Goal: Task Accomplishment & Management: Manage account settings

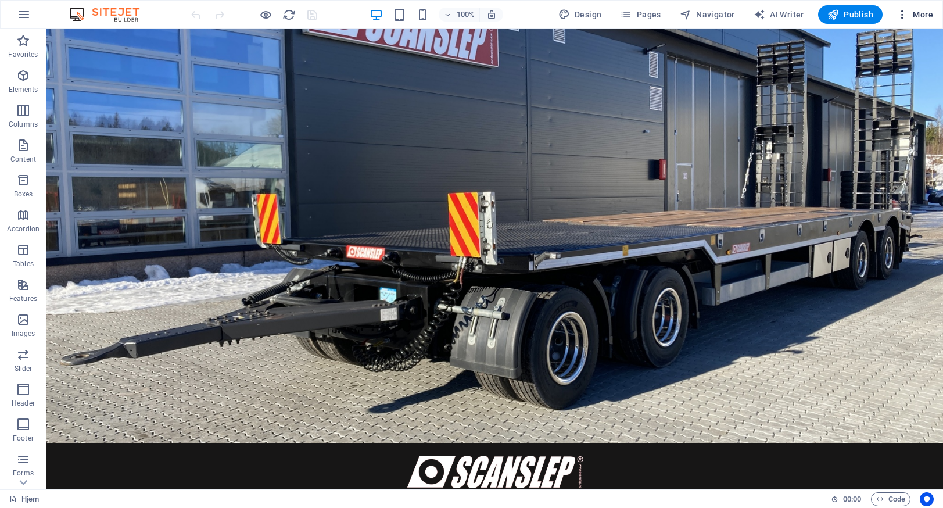
click at [904, 12] on icon "button" at bounding box center [903, 15] width 12 height 12
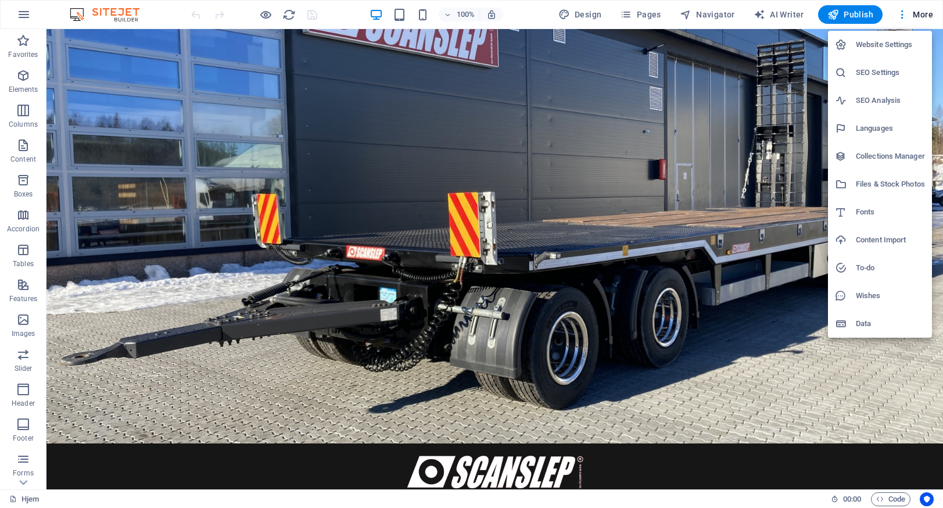
click at [885, 44] on h6 "Website Settings" at bounding box center [890, 45] width 69 height 14
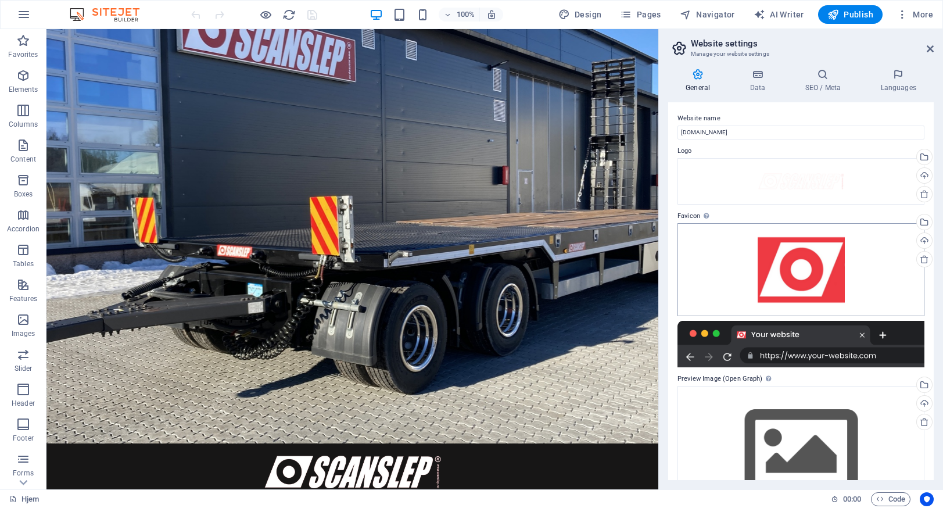
scroll to position [48, 0]
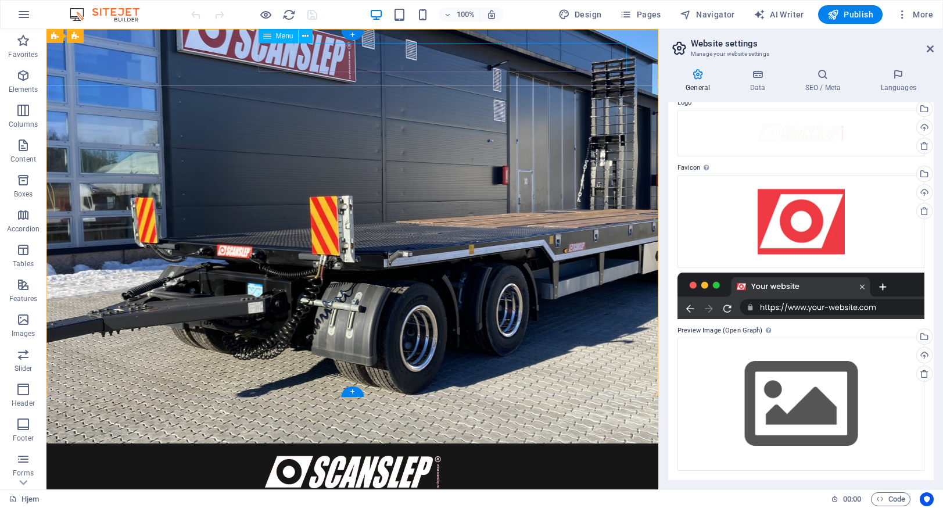
click at [538, 491] on nav "om oss produkter leasing service deler" at bounding box center [352, 505] width 549 height 29
click at [515, 491] on nav "om oss produkter leasing service deler" at bounding box center [352, 505] width 549 height 29
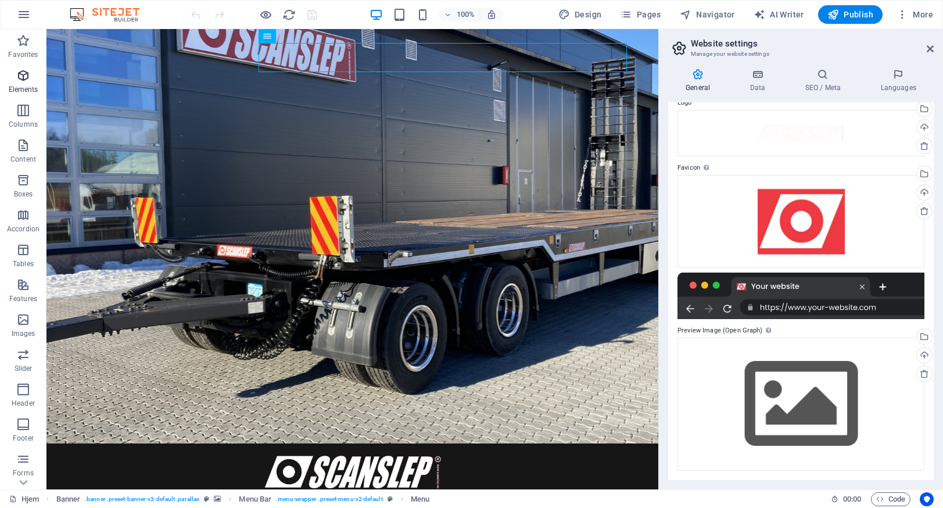
click at [19, 74] on icon "button" at bounding box center [23, 76] width 14 height 14
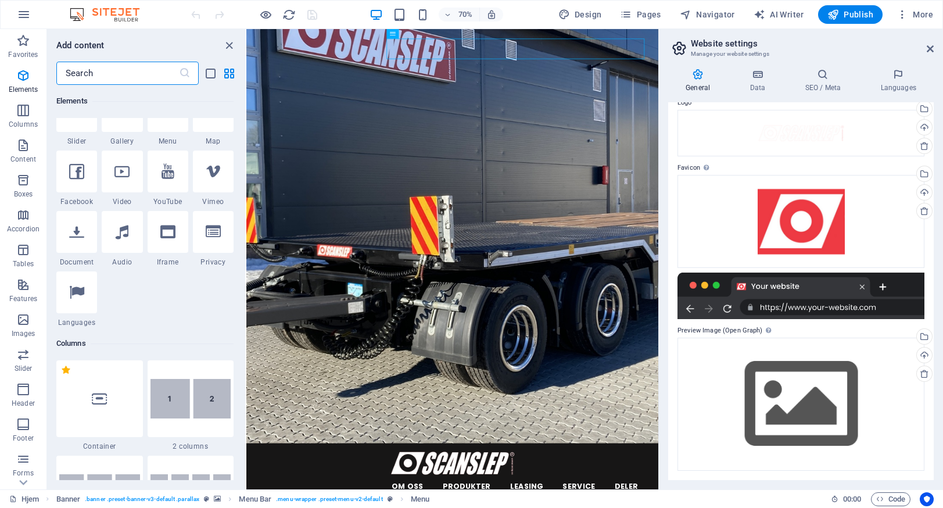
scroll to position [385, 0]
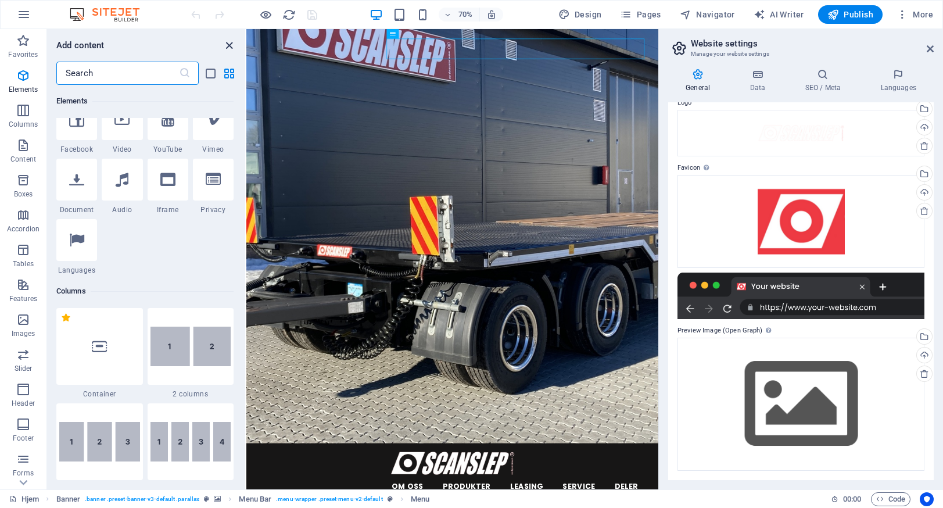
click at [229, 42] on icon "close panel" at bounding box center [229, 45] width 13 height 13
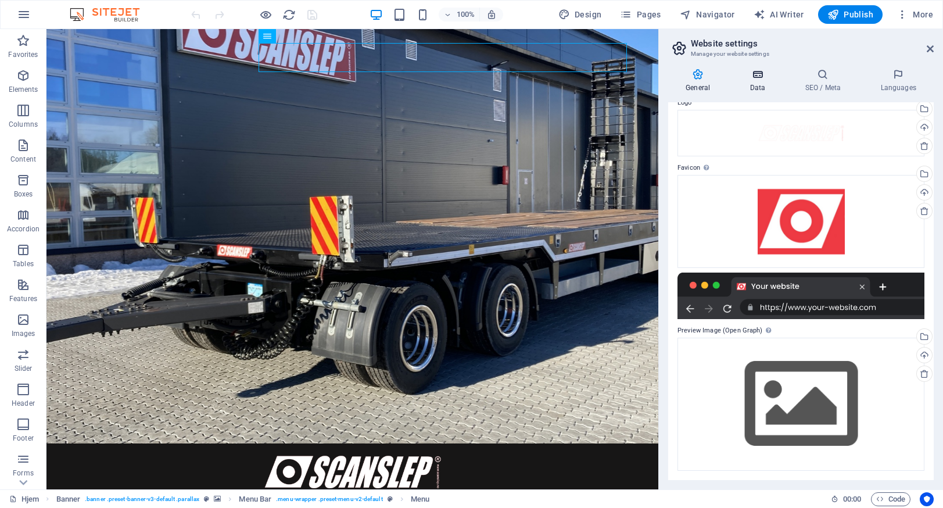
click at [764, 74] on icon at bounding box center [757, 75] width 51 height 12
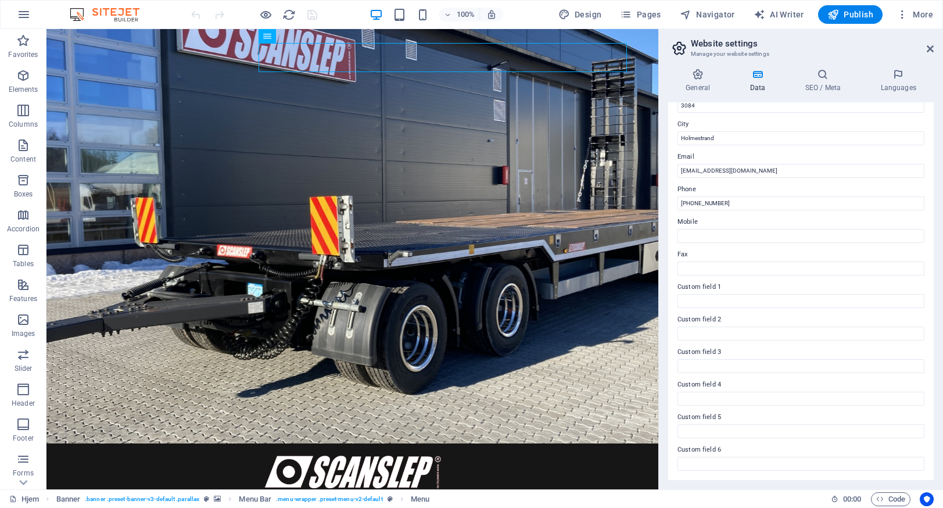
scroll to position [0, 0]
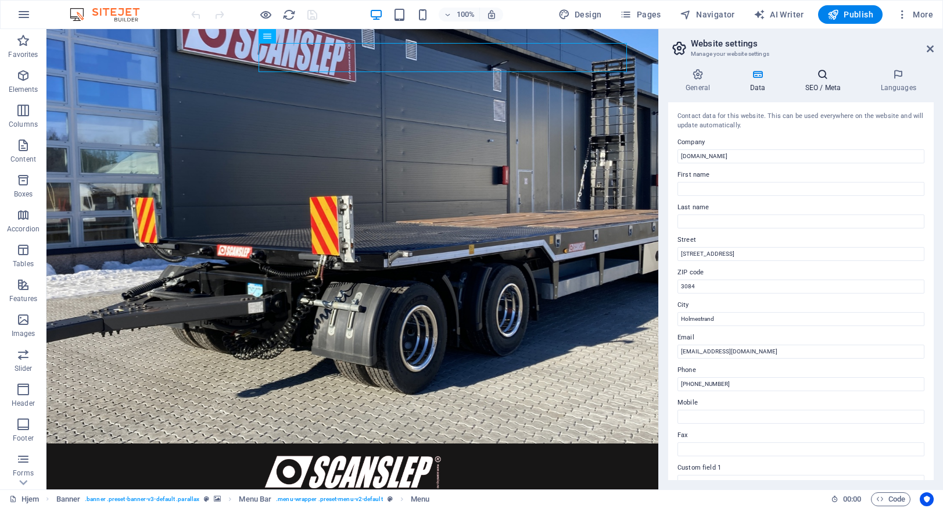
click at [826, 81] on h4 "SEO / Meta" at bounding box center [825, 81] width 76 height 24
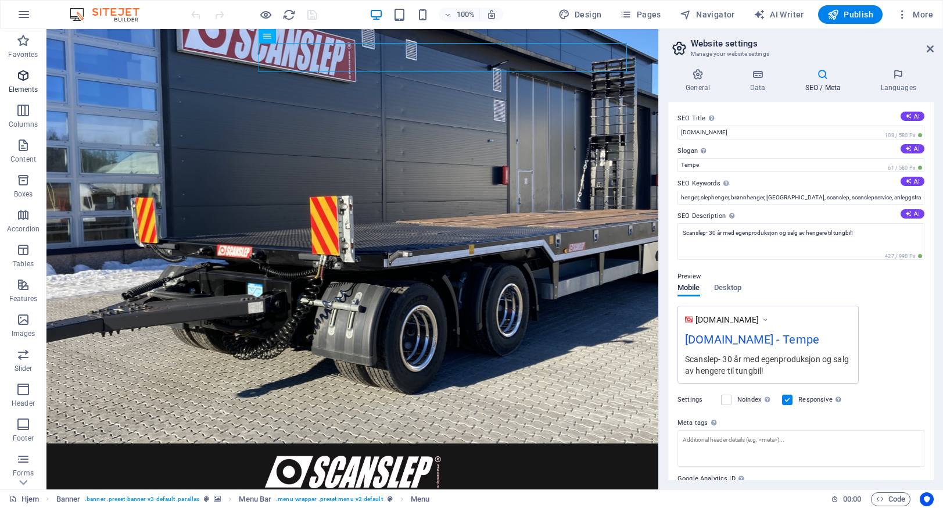
click at [19, 72] on icon "button" at bounding box center [23, 76] width 14 height 14
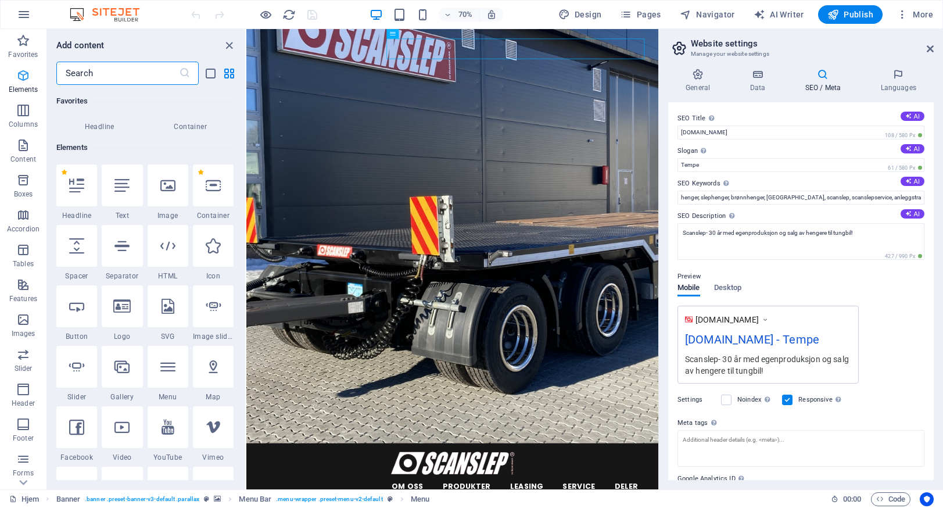
scroll to position [124, 0]
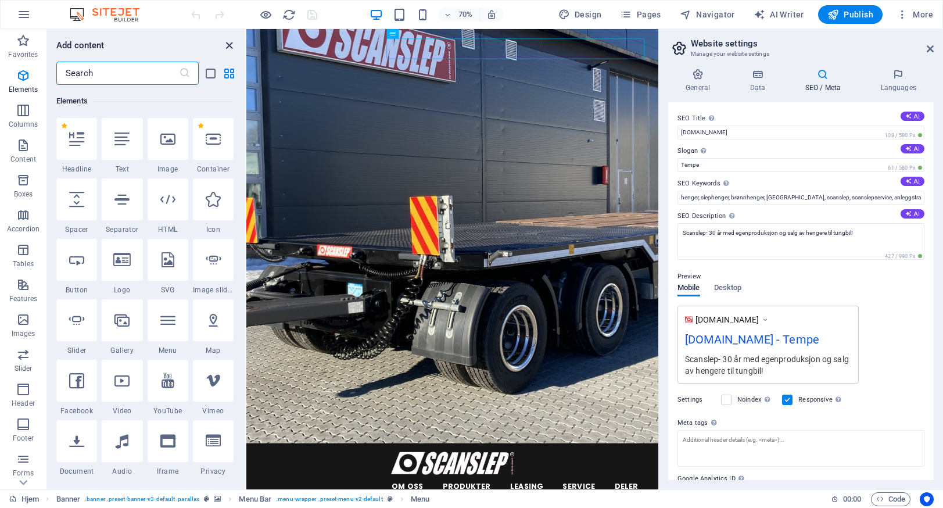
click at [227, 46] on icon "close panel" at bounding box center [229, 45] width 13 height 13
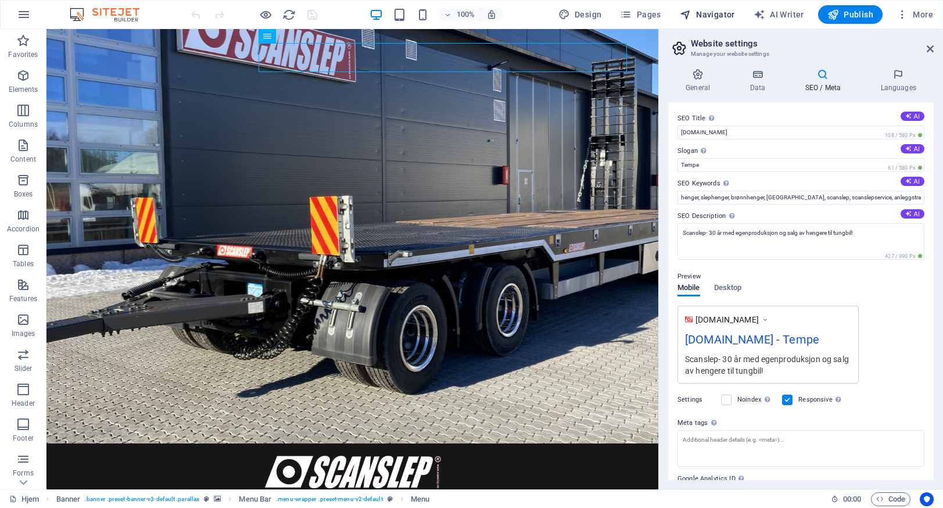
click at [717, 15] on span "Navigator" at bounding box center [707, 15] width 55 height 12
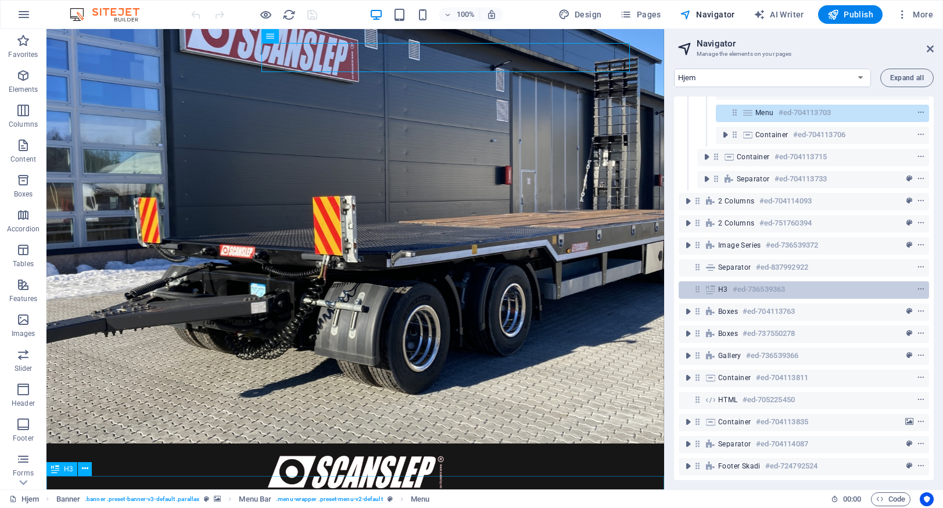
scroll to position [0, 0]
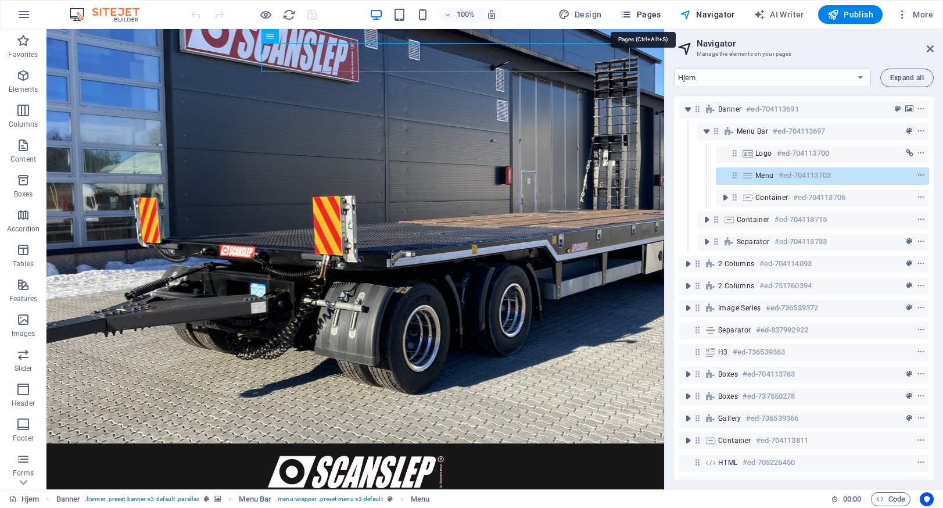
click at [643, 9] on span "Pages" at bounding box center [640, 15] width 41 height 12
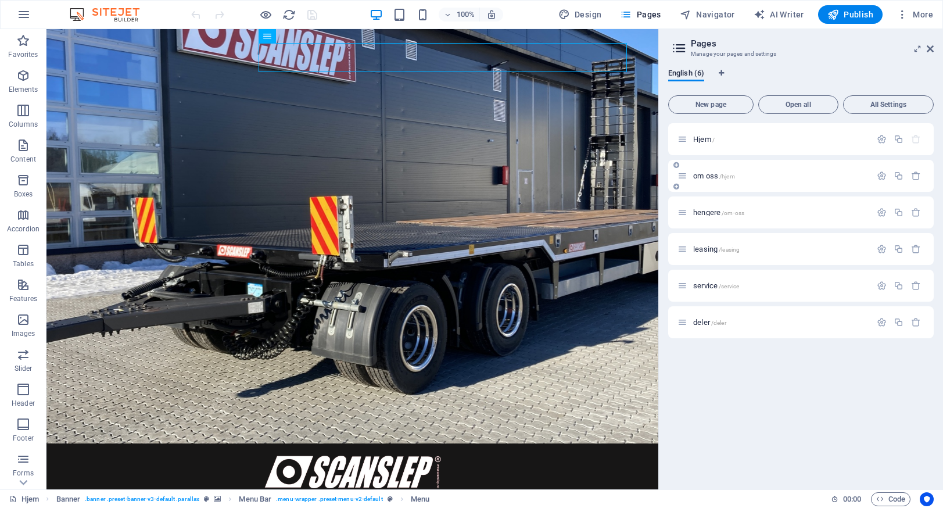
click at [821, 181] on div "om oss /hjem" at bounding box center [775, 175] width 194 height 13
click at [706, 175] on span "om oss /hjem" at bounding box center [714, 175] width 42 height 9
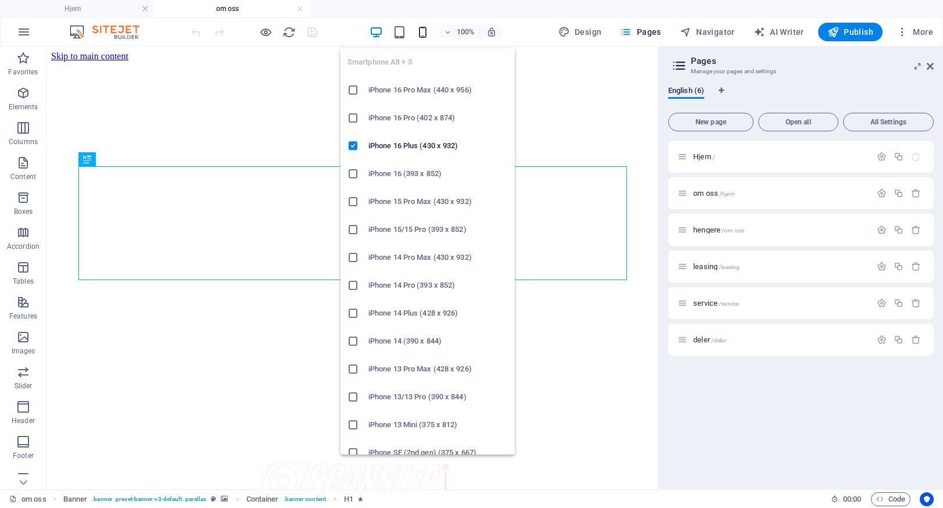
click at [426, 28] on icon "button" at bounding box center [422, 32] width 13 height 13
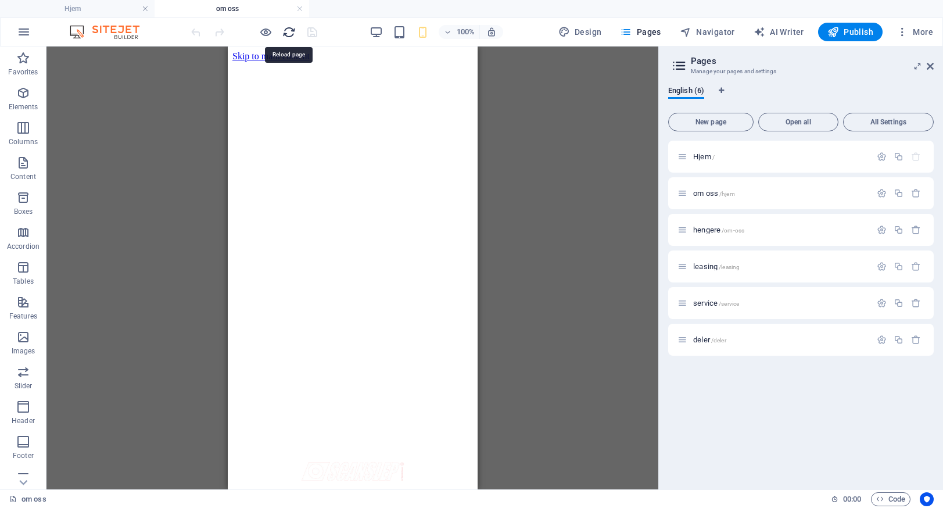
click at [288, 30] on icon "reload" at bounding box center [288, 32] width 13 height 13
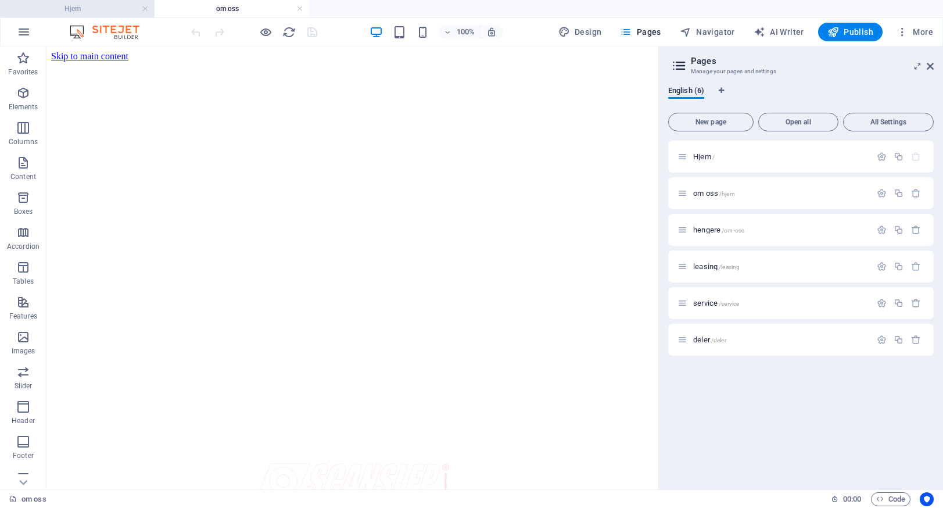
click at [79, 9] on h4 "Hjem" at bounding box center [77, 8] width 155 height 13
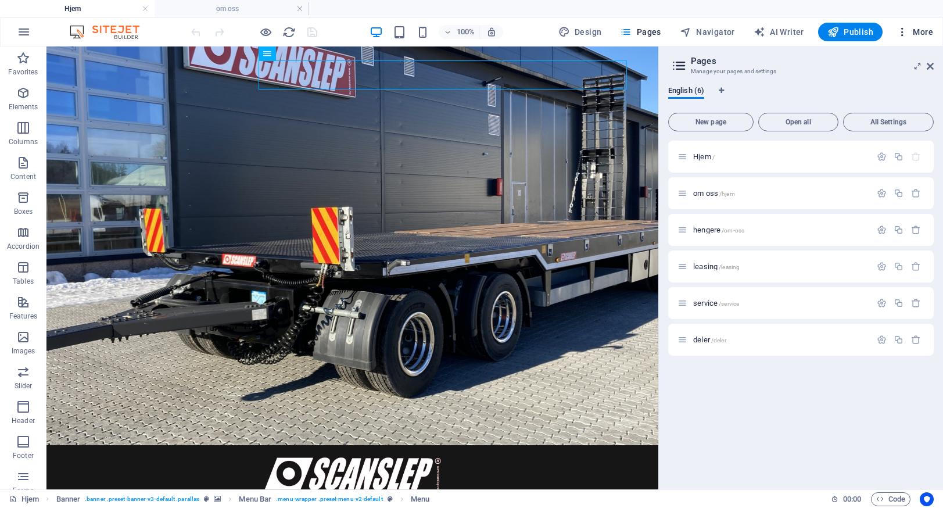
click at [922, 31] on span "More" at bounding box center [915, 32] width 37 height 12
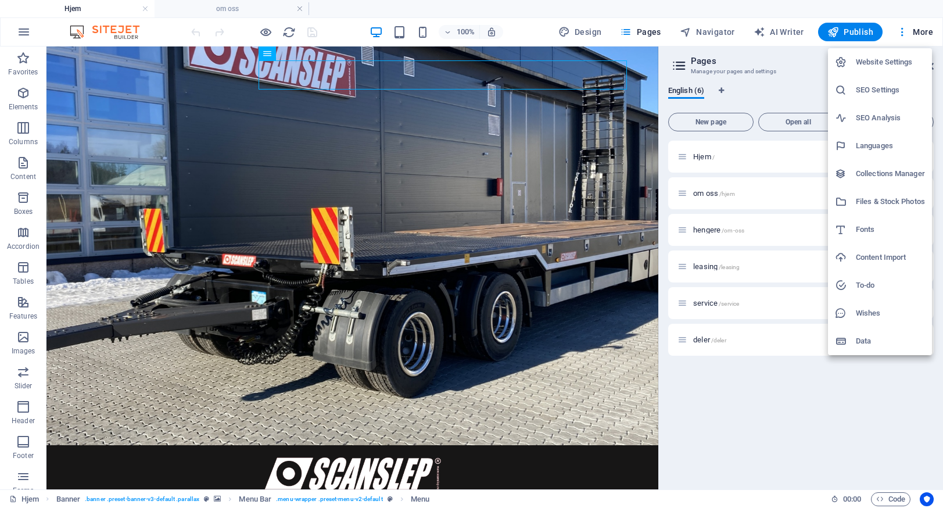
click at [877, 90] on h6 "SEO Settings" at bounding box center [890, 90] width 69 height 14
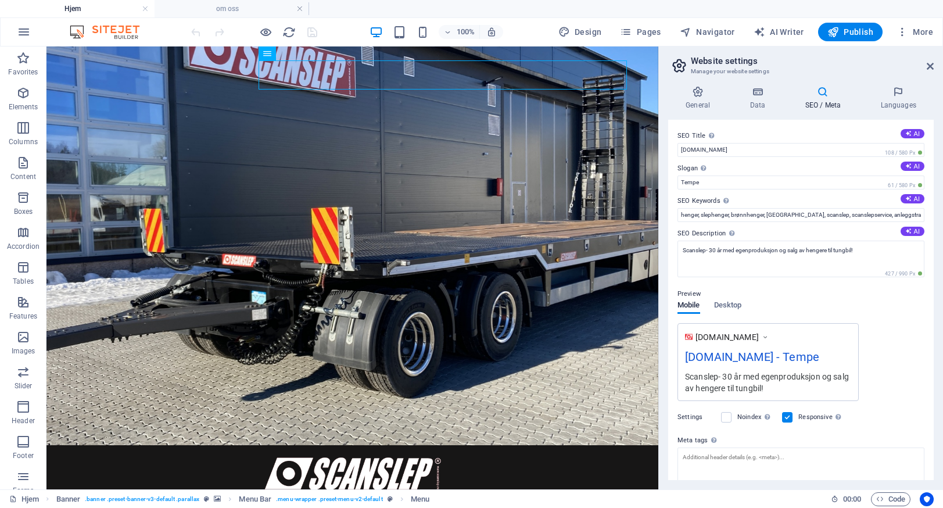
scroll to position [79, 0]
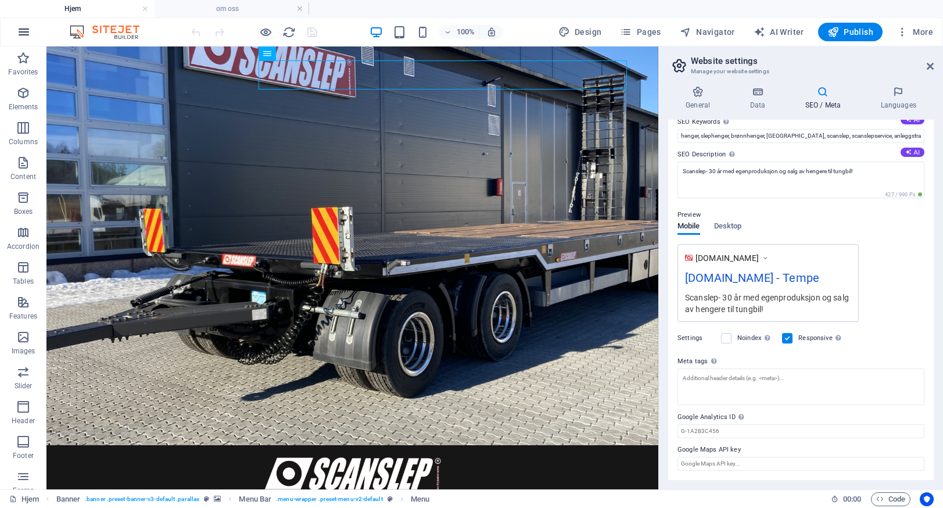
click at [23, 32] on icon "button" at bounding box center [24, 32] width 14 height 14
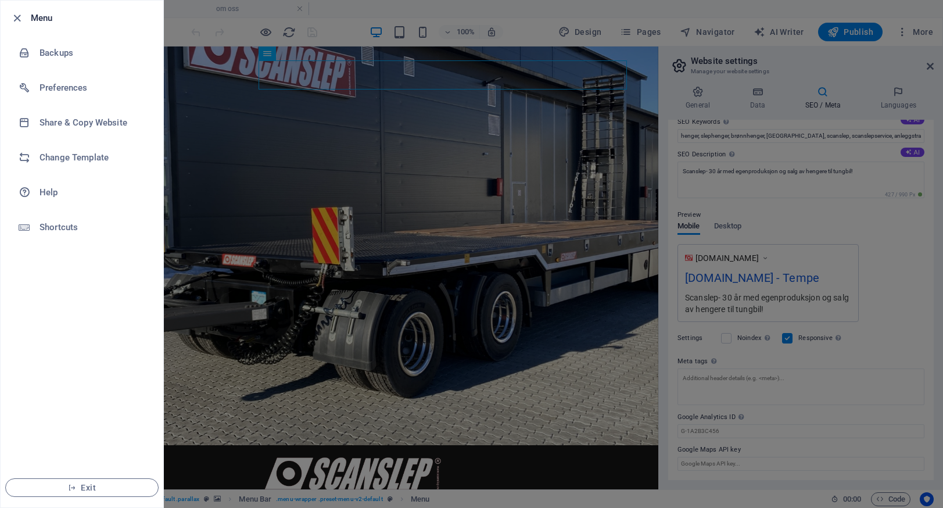
click at [896, 234] on div at bounding box center [471, 254] width 943 height 508
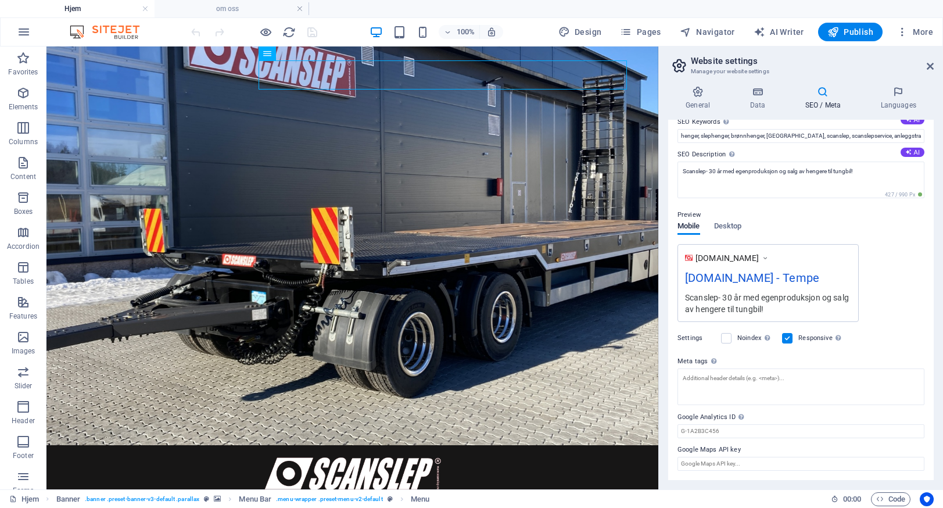
click at [879, 232] on div "Preview Mobile Desktop www.example.com scanslep.no - Tempe Scanslep- 30 år med …" at bounding box center [801, 260] width 247 height 123
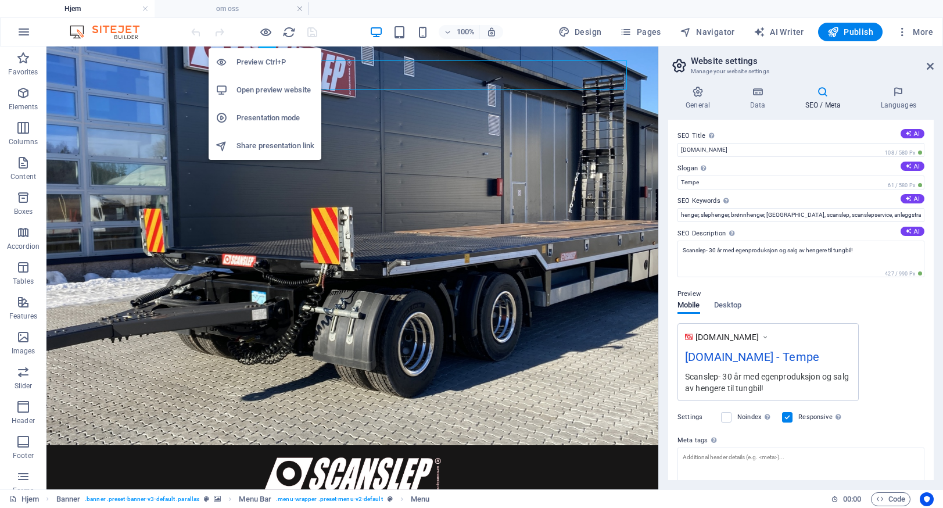
click at [266, 89] on h6 "Open preview website" at bounding box center [276, 90] width 78 height 14
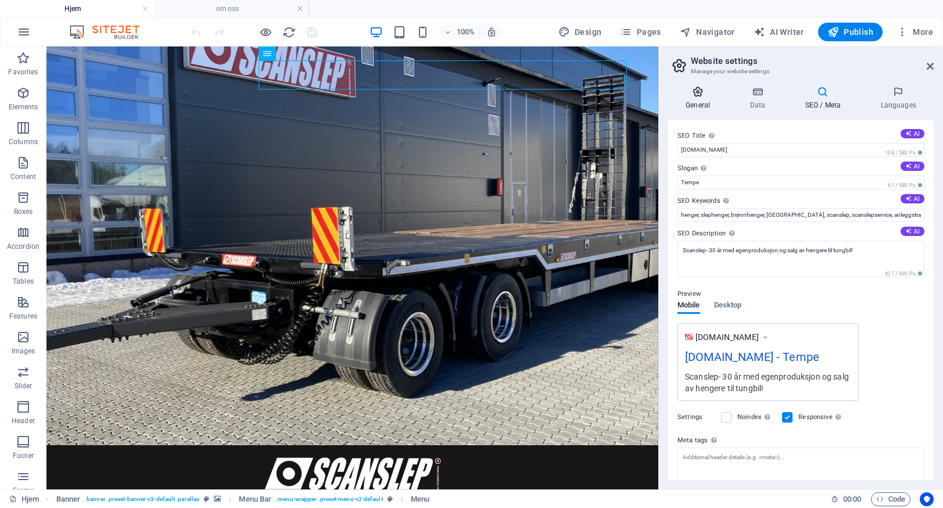
click at [694, 95] on icon at bounding box center [697, 92] width 59 height 12
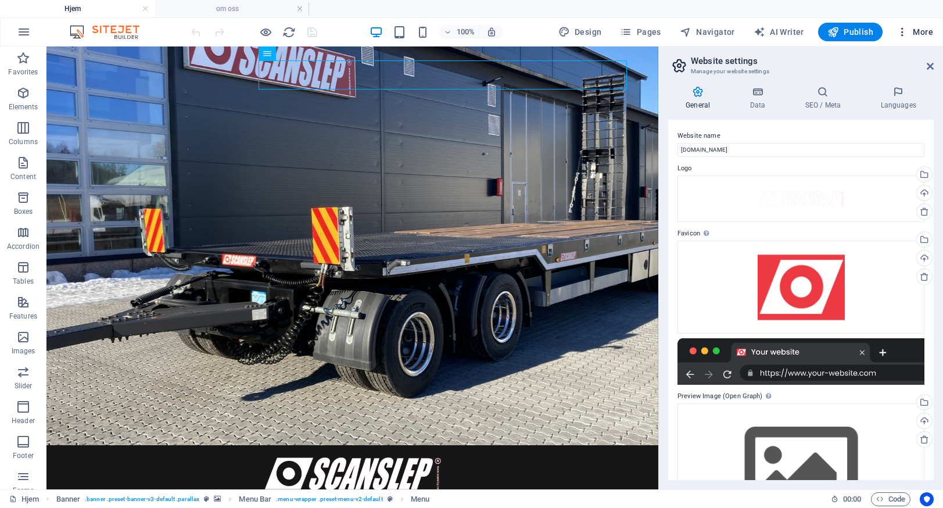
click at [904, 31] on icon "button" at bounding box center [903, 32] width 12 height 12
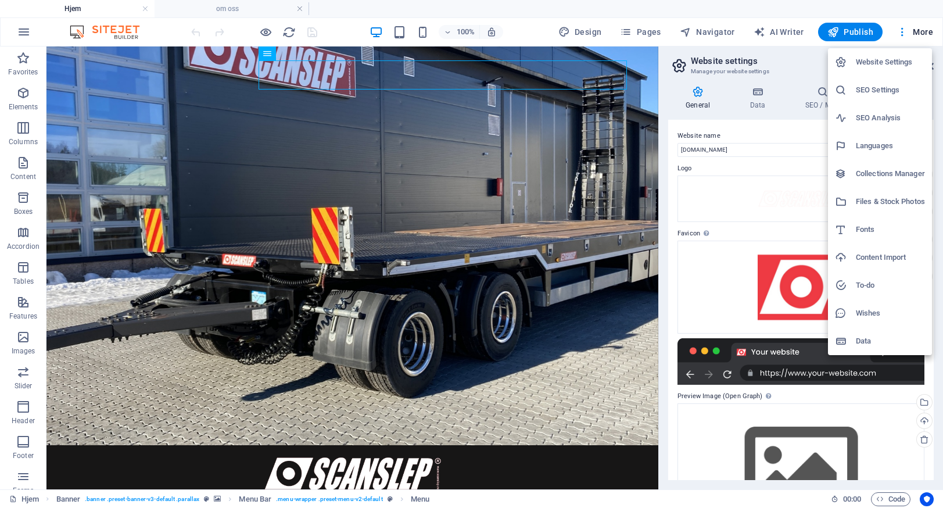
click at [867, 339] on h6 "Data" at bounding box center [890, 341] width 69 height 14
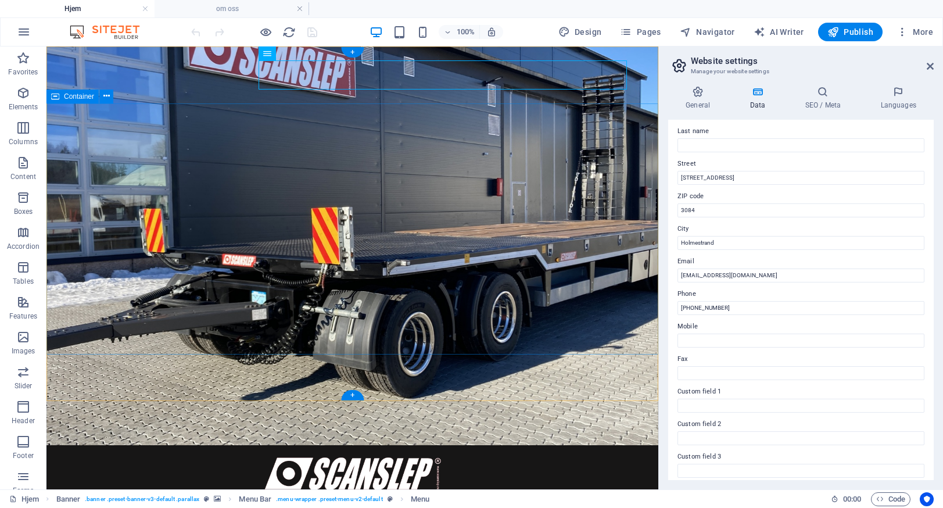
scroll to position [41, 0]
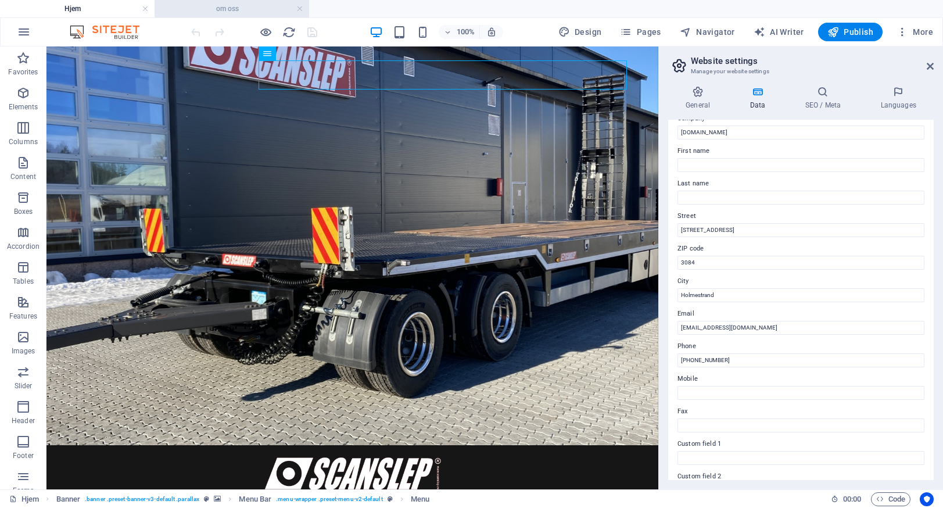
click at [238, 3] on h4 "om oss" at bounding box center [232, 8] width 155 height 13
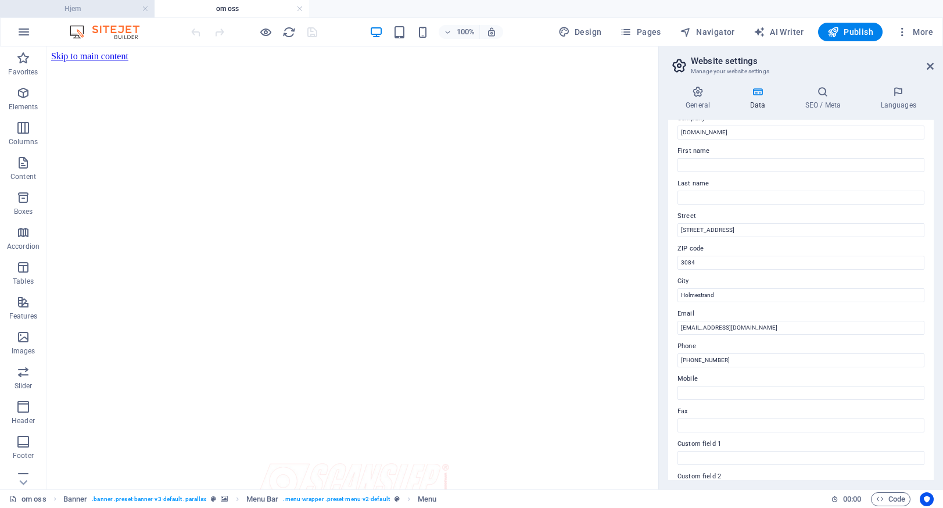
click at [73, 8] on h4 "Hjem" at bounding box center [77, 8] width 155 height 13
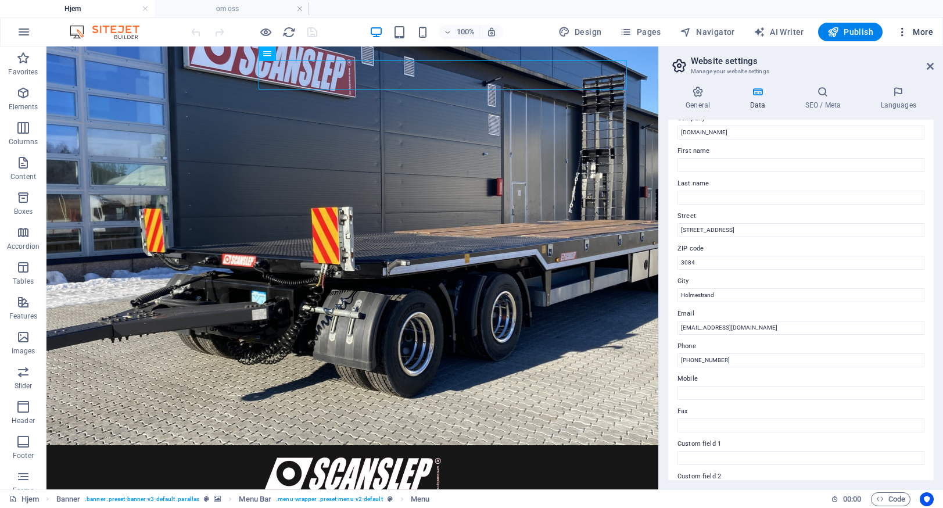
click at [914, 32] on span "More" at bounding box center [915, 32] width 37 height 12
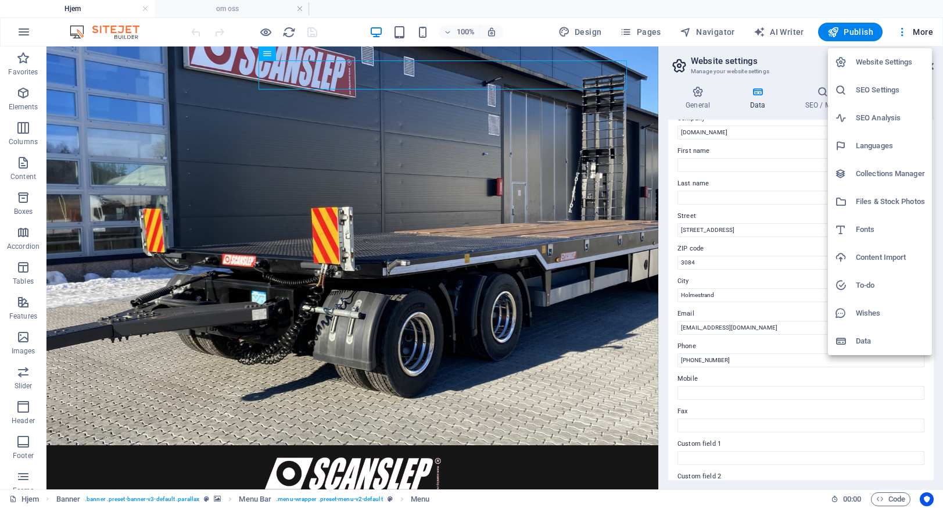
click at [879, 60] on h6 "Website Settings" at bounding box center [890, 62] width 69 height 14
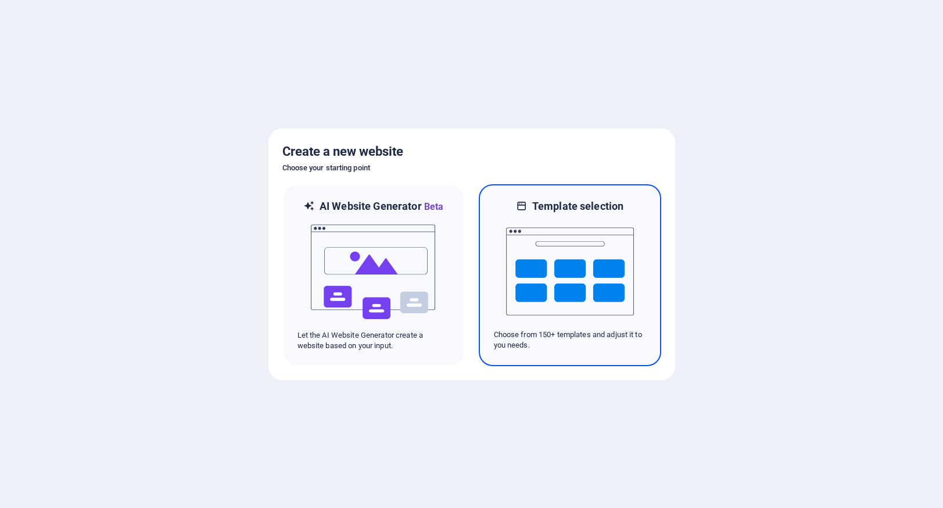
click at [575, 264] on img at bounding box center [570, 271] width 128 height 116
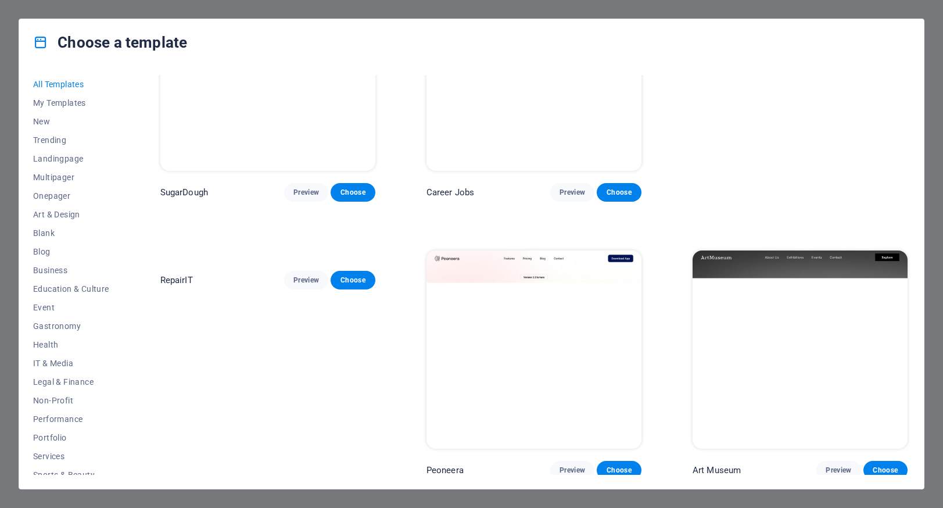
scroll to position [262, 0]
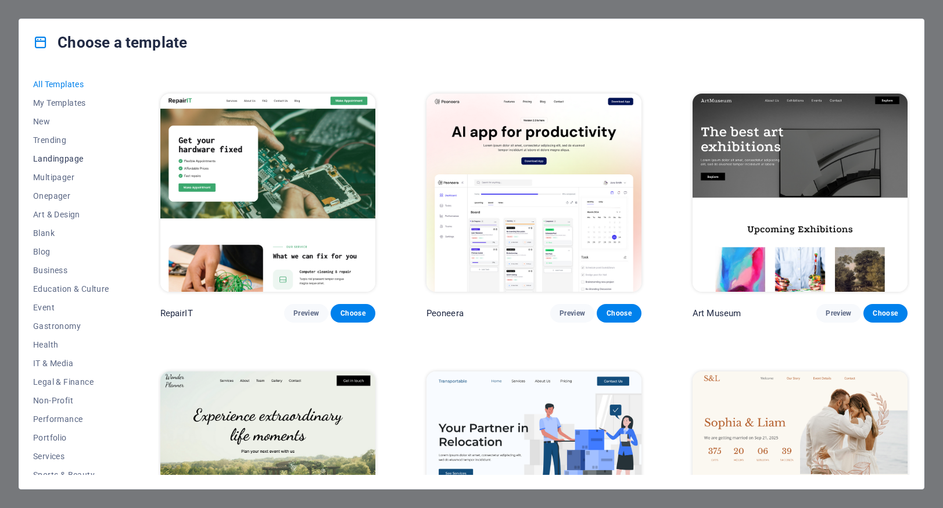
click at [53, 156] on span "Landingpage" at bounding box center [71, 158] width 76 height 9
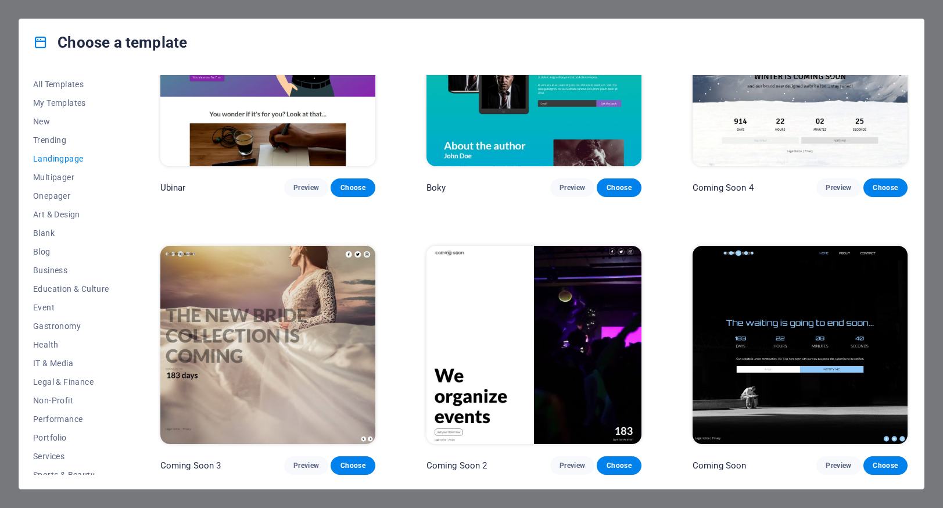
scroll to position [1899, 0]
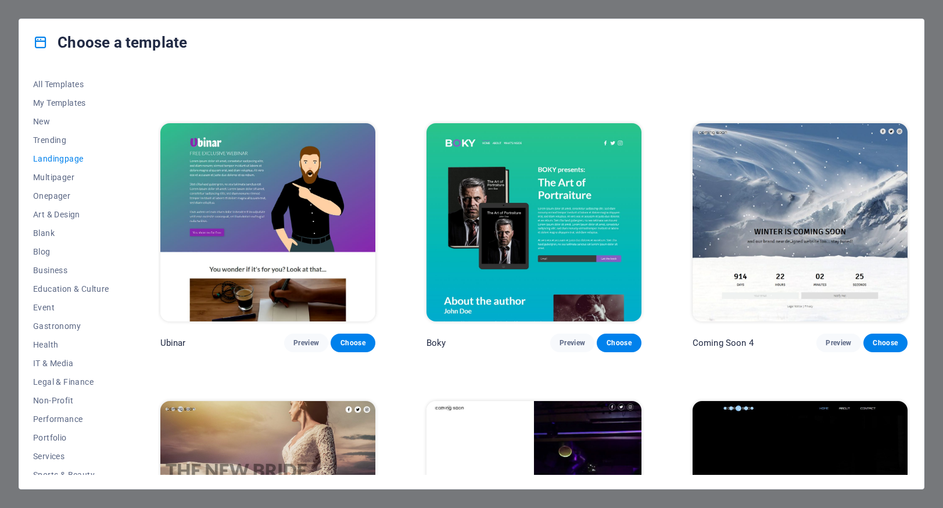
click at [807, 184] on img at bounding box center [800, 222] width 215 height 198
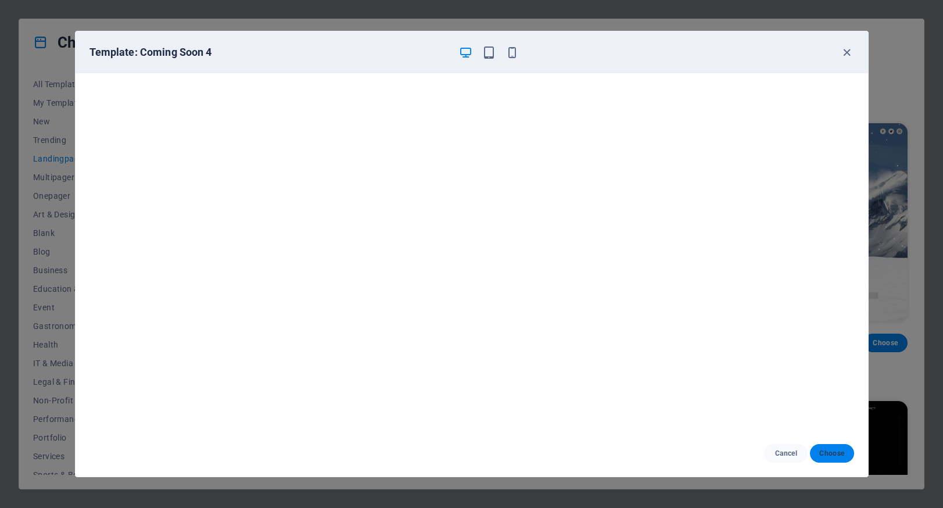
click at [833, 450] on span "Choose" at bounding box center [831, 453] width 25 height 9
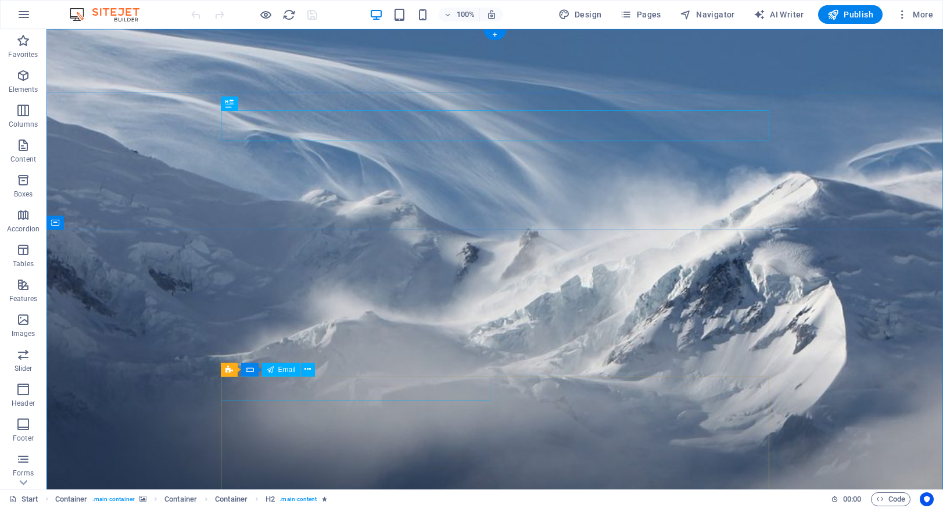
click at [289, 371] on span "Email" at bounding box center [286, 369] width 17 height 7
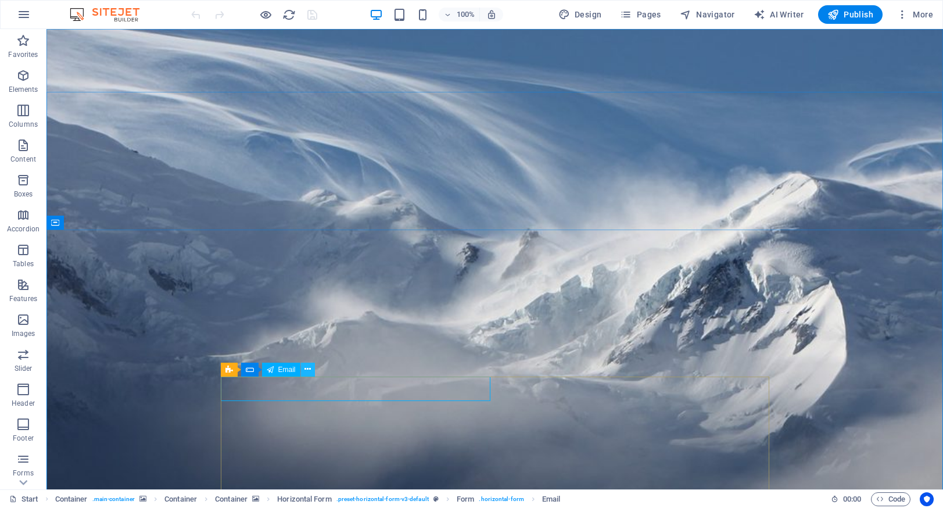
click at [306, 368] on icon at bounding box center [308, 369] width 6 height 12
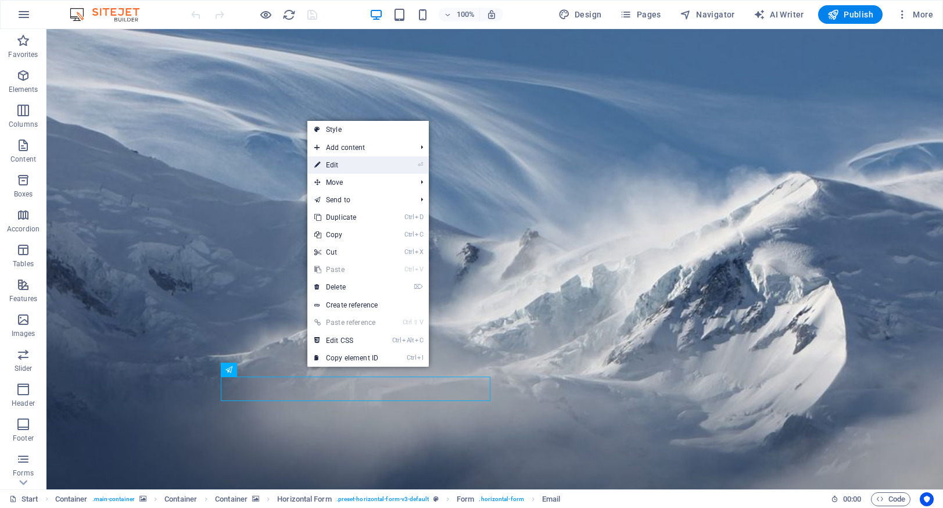
click at [336, 162] on link "⏎ Edit" at bounding box center [346, 164] width 78 height 17
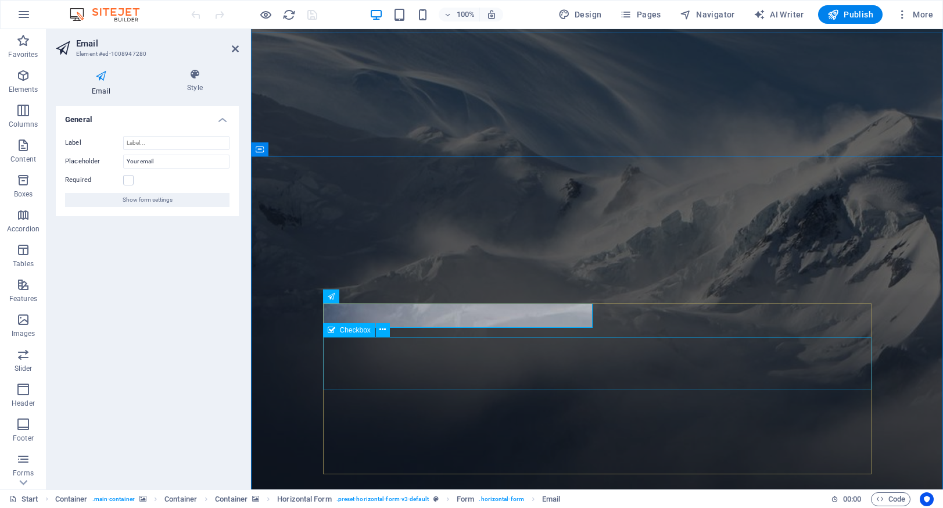
type input "ivar@internetkontoret.no"
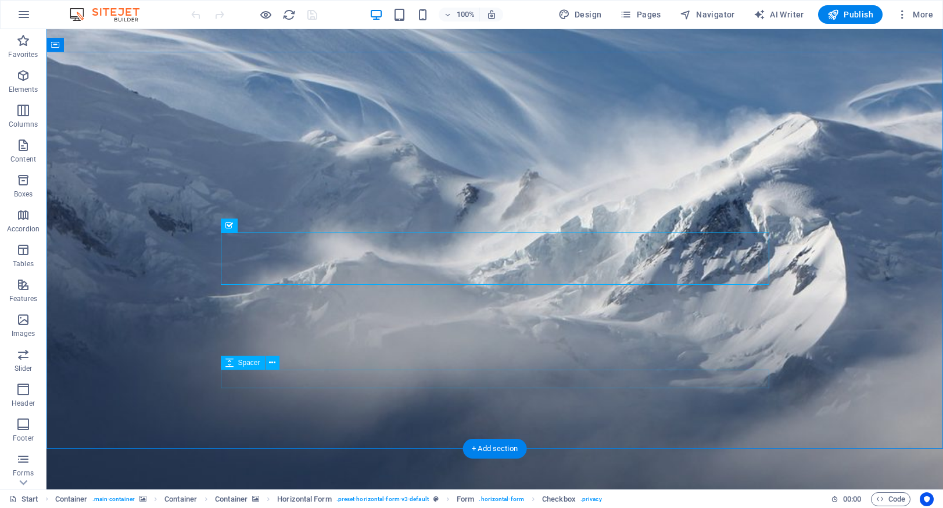
scroll to position [178, 0]
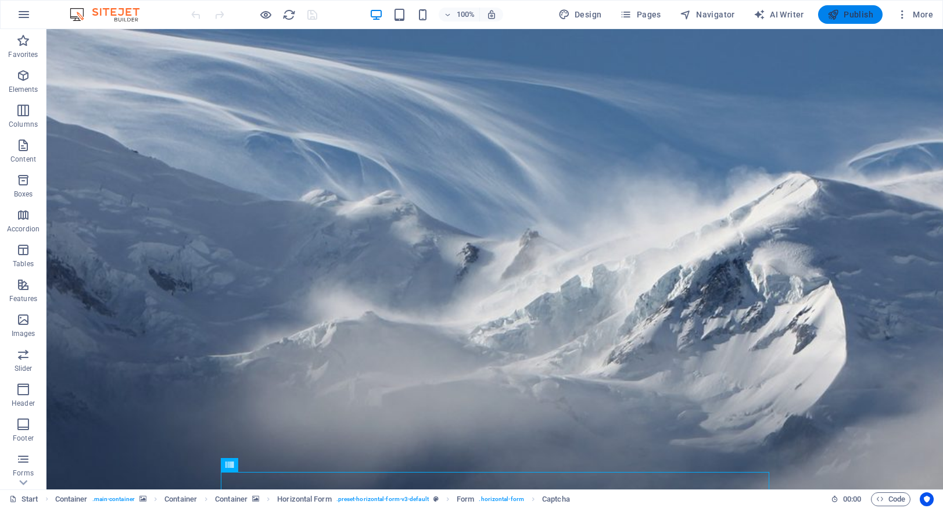
click at [854, 16] on span "Publish" at bounding box center [851, 15] width 46 height 12
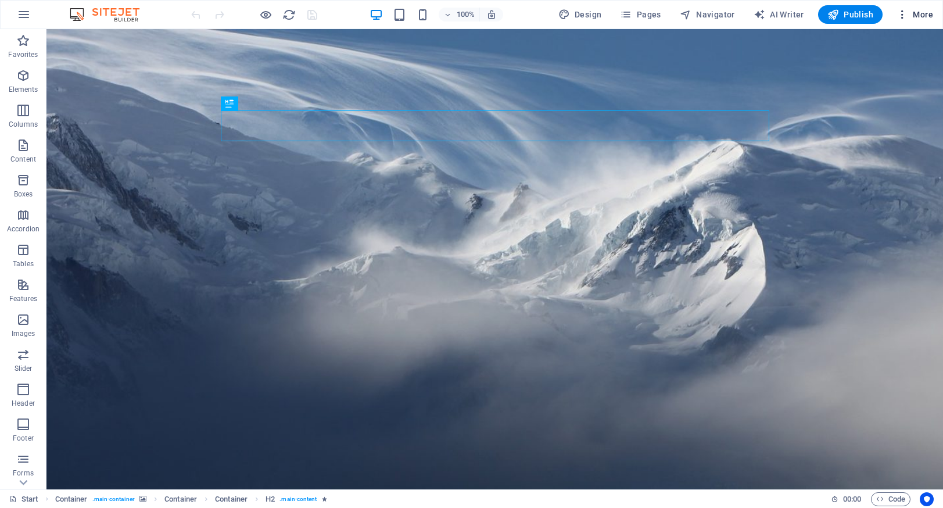
click at [912, 16] on span "More" at bounding box center [915, 15] width 37 height 12
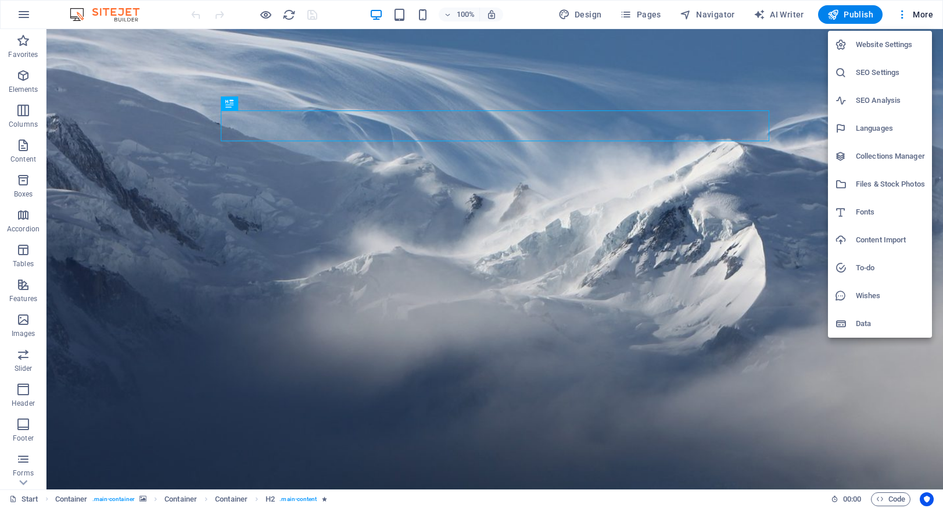
click at [884, 45] on h6 "Website Settings" at bounding box center [890, 45] width 69 height 14
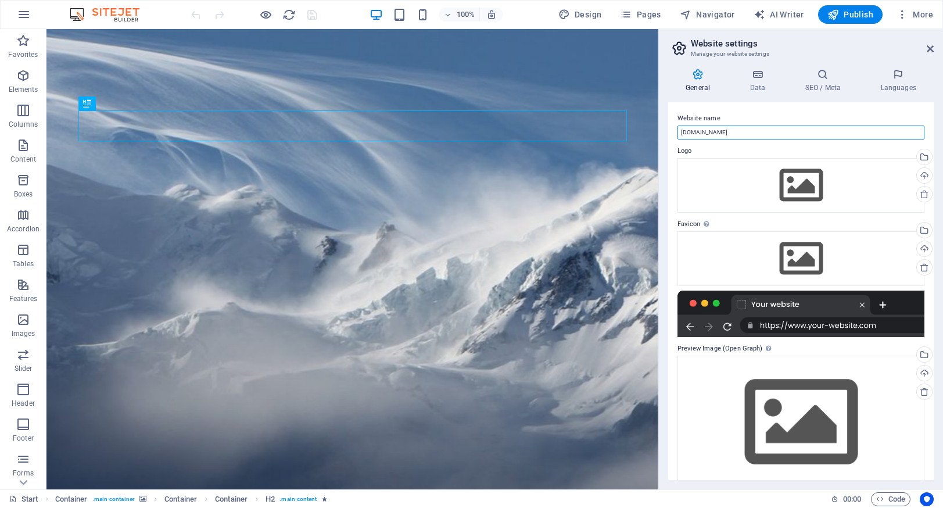
click at [729, 134] on input "[DOMAIN_NAME]" at bounding box center [801, 133] width 247 height 14
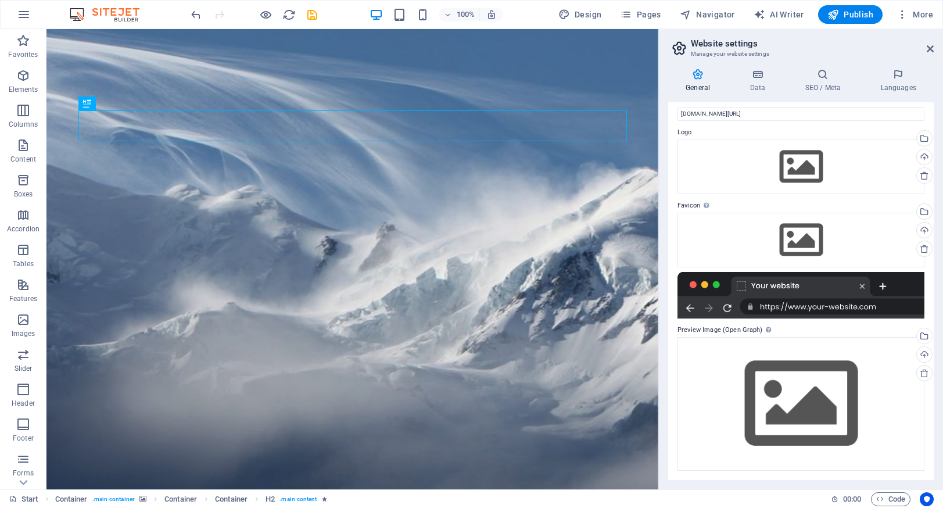
click at [769, 310] on div at bounding box center [801, 295] width 247 height 46
click at [857, 307] on div at bounding box center [801, 295] width 247 height 46
click at [844, 284] on div at bounding box center [801, 295] width 247 height 46
drag, startPoint x: 827, startPoint y: 282, endPoint x: 755, endPoint y: 284, distance: 72.1
click at [755, 284] on div at bounding box center [801, 295] width 247 height 46
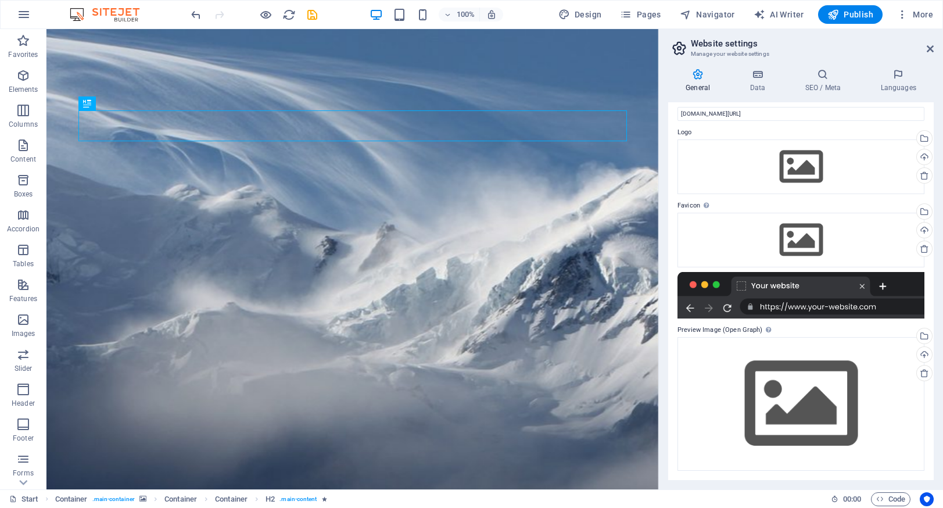
click at [729, 307] on div at bounding box center [801, 295] width 247 height 46
click at [777, 306] on div at bounding box center [801, 295] width 247 height 46
drag, startPoint x: 799, startPoint y: 306, endPoint x: 833, endPoint y: 306, distance: 33.7
click at [833, 306] on div at bounding box center [801, 295] width 247 height 46
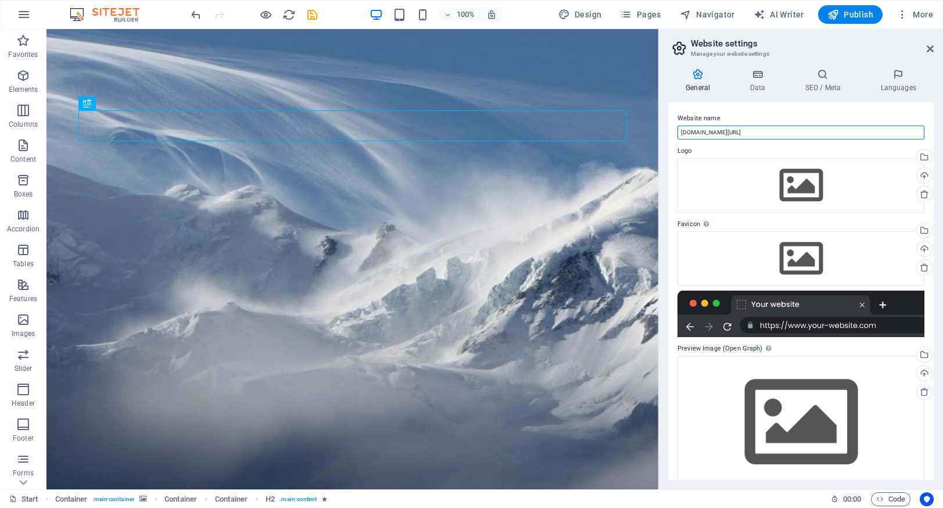
click at [742, 133] on input "xn--grane-yua.no/test" at bounding box center [801, 133] width 247 height 14
click at [904, 13] on icon "button" at bounding box center [903, 15] width 12 height 12
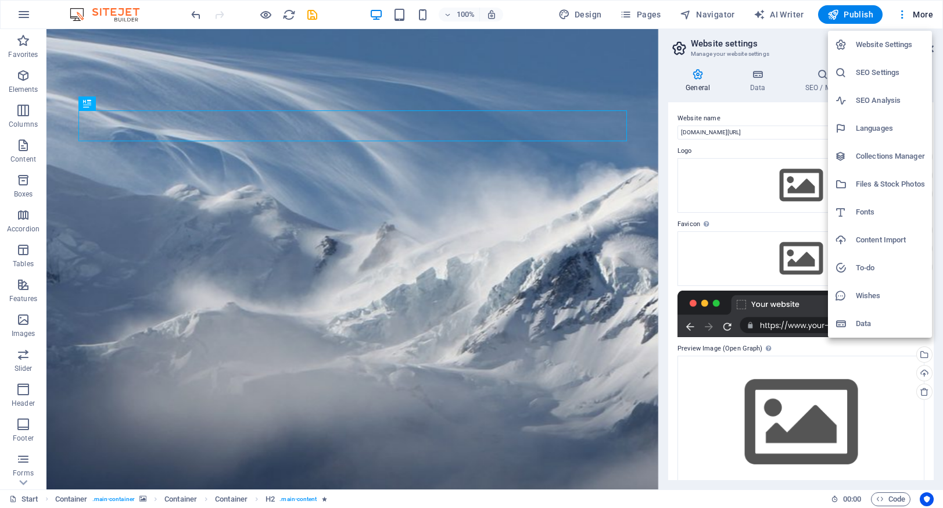
click at [880, 44] on h6 "Website Settings" at bounding box center [890, 45] width 69 height 14
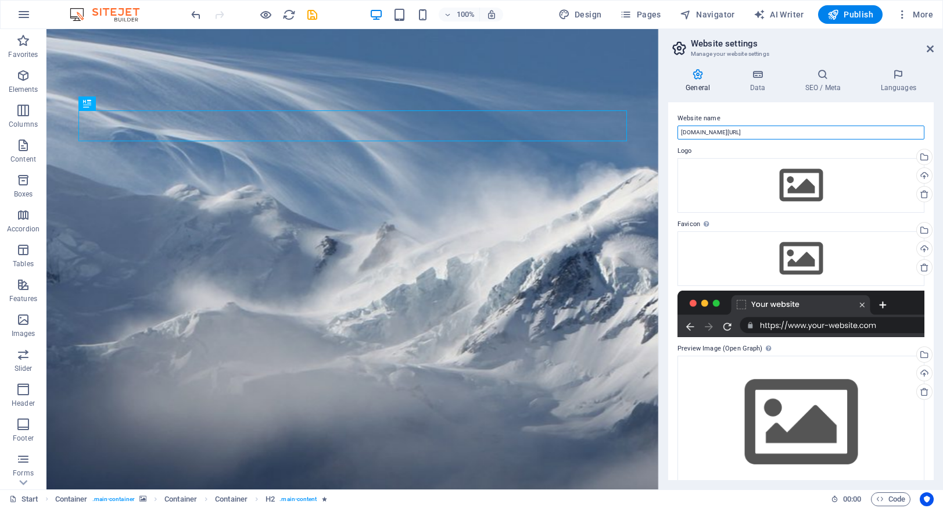
click at [737, 131] on input "xn--grane-yua.no/test" at bounding box center [801, 133] width 247 height 14
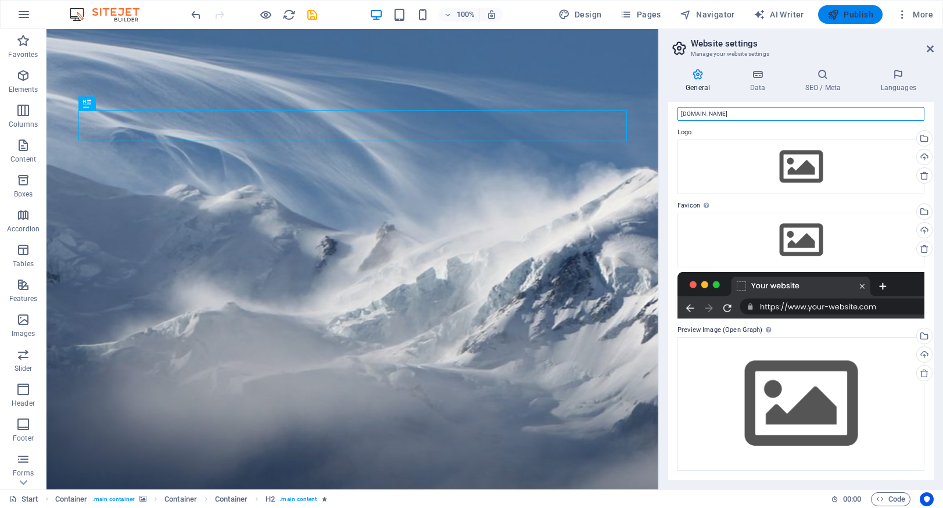
type input "xn--grane-yua.no"
click at [858, 14] on span "Publish" at bounding box center [851, 15] width 46 height 12
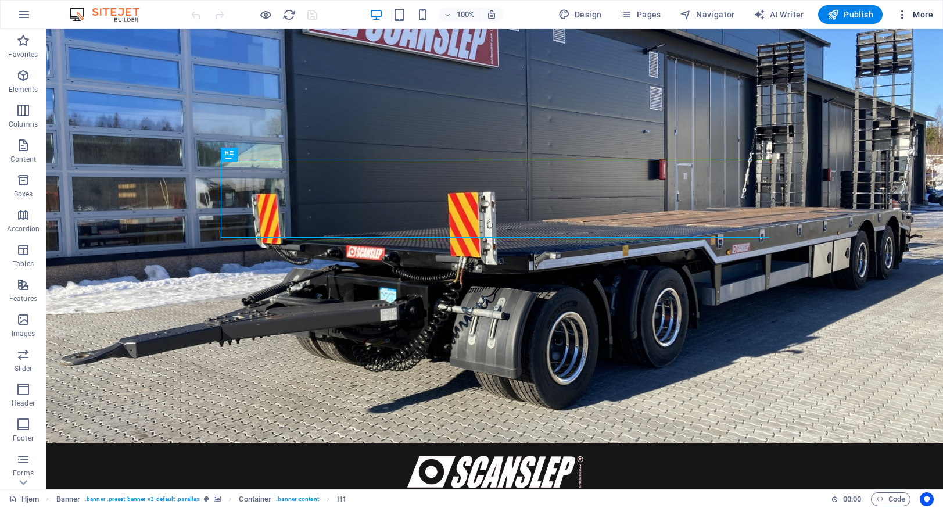
click at [910, 15] on span "More" at bounding box center [915, 15] width 37 height 12
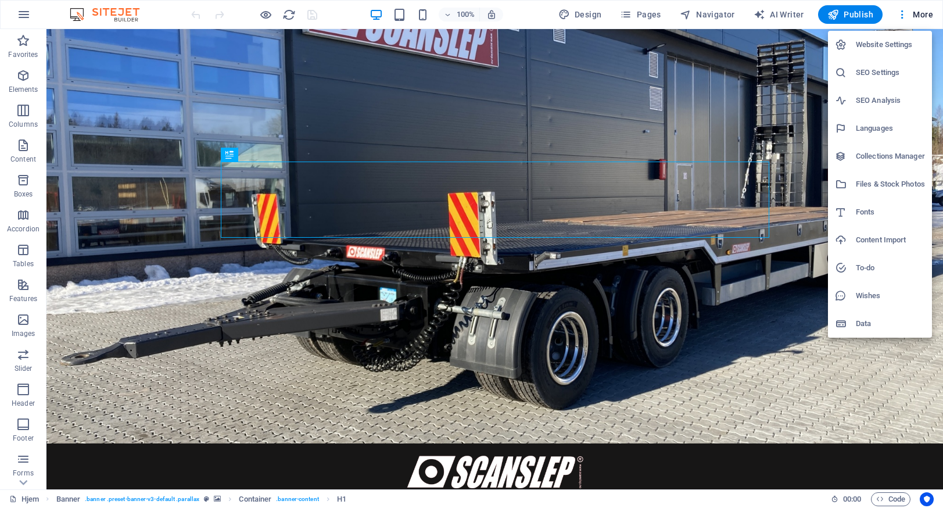
click at [876, 42] on h6 "Website Settings" at bounding box center [890, 45] width 69 height 14
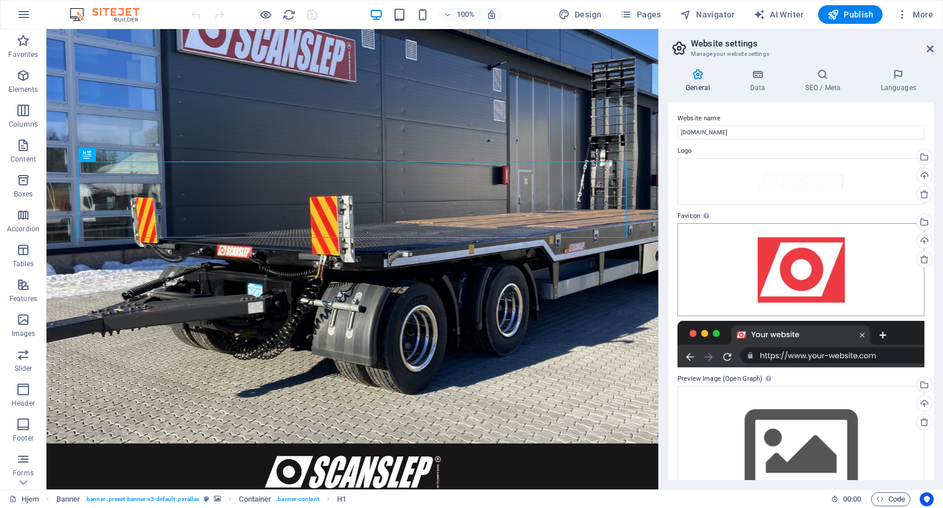
scroll to position [48, 0]
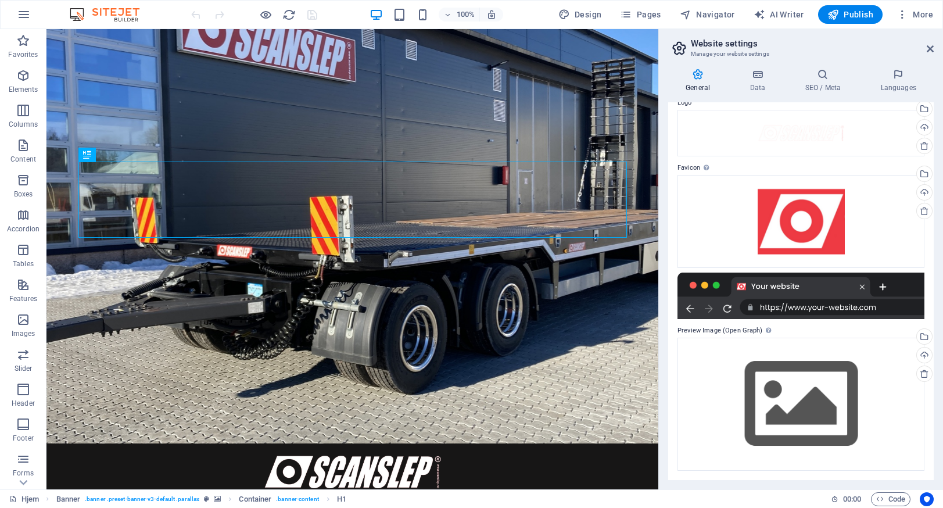
click at [884, 285] on div at bounding box center [801, 296] width 247 height 46
click at [821, 306] on div at bounding box center [801, 296] width 247 height 46
click at [694, 314] on div at bounding box center [801, 296] width 247 height 46
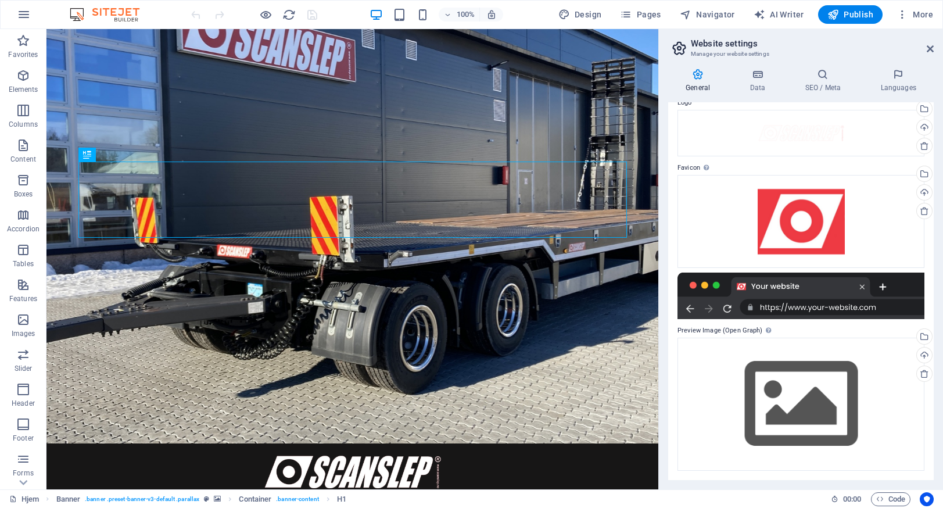
click at [727, 311] on div at bounding box center [801, 296] width 247 height 46
click at [889, 496] on span "Code" at bounding box center [890, 499] width 29 height 14
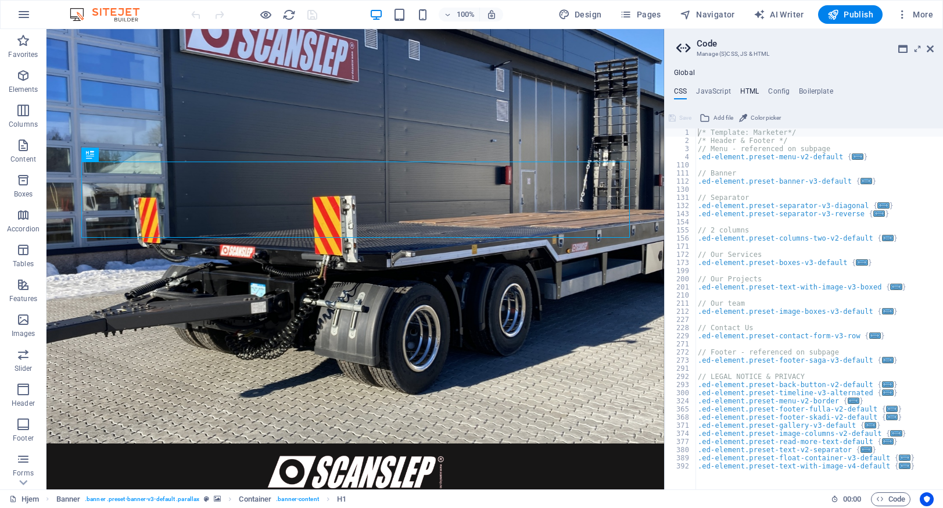
click at [744, 87] on h4 "HTML" at bounding box center [749, 93] width 19 height 13
type textarea "<a href="#main-content" class="wv-link-content button">Skip to main content</a>"
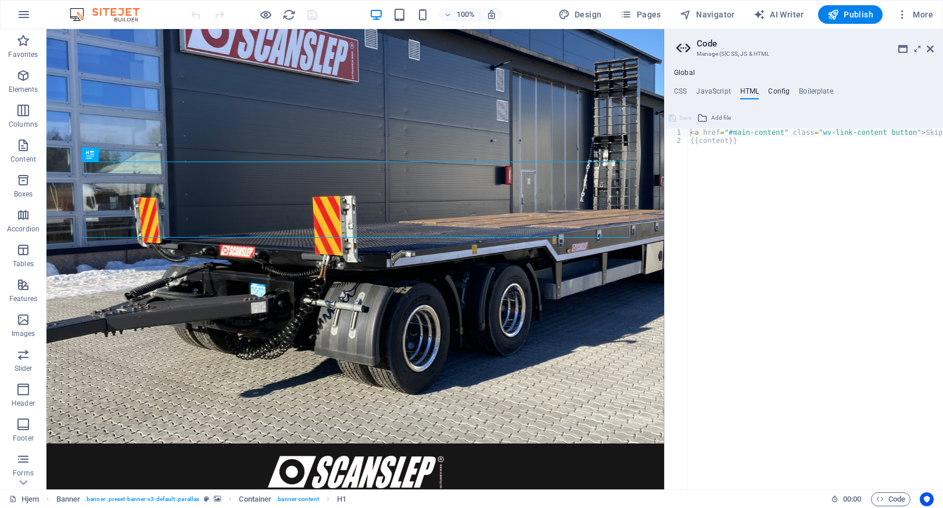
click at [782, 92] on h4 "Config" at bounding box center [779, 93] width 22 height 13
type textarea "$color-background: #171616;"
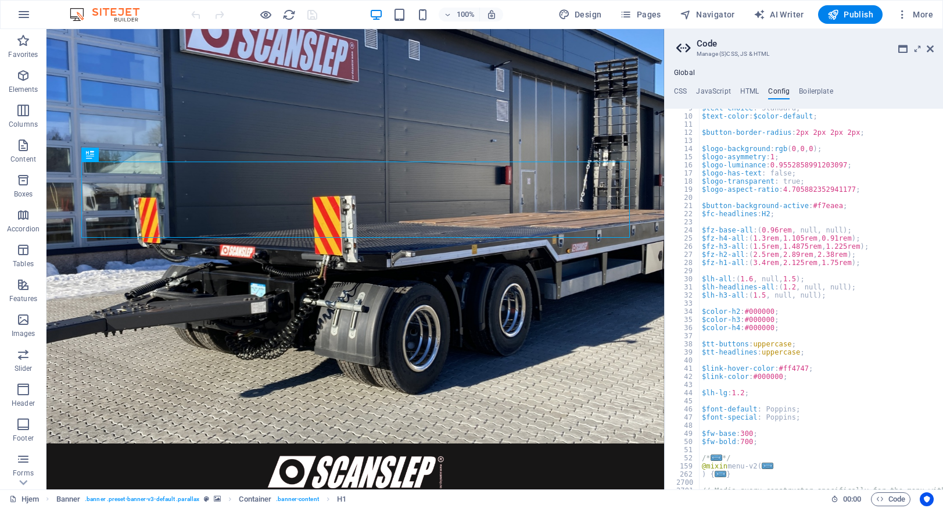
scroll to position [0, 0]
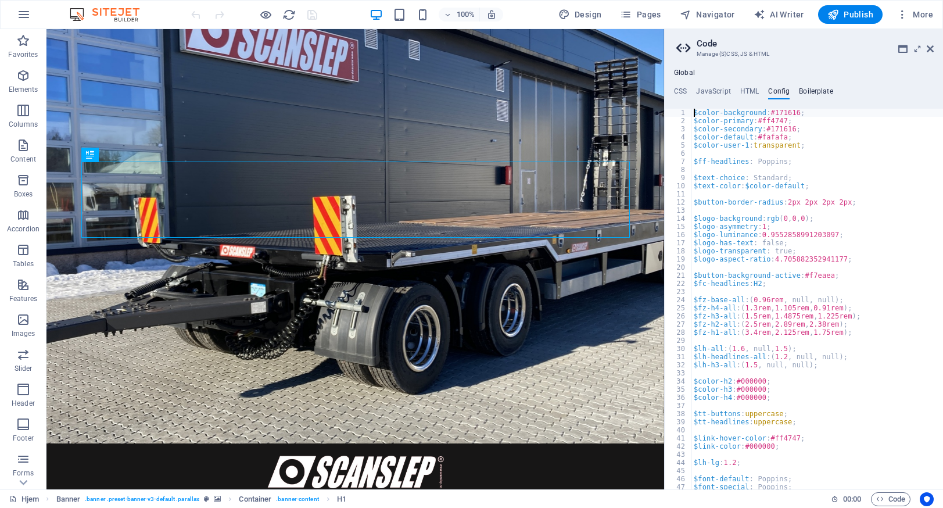
click at [815, 91] on h4 "Boilerplate" at bounding box center [816, 93] width 34 height 13
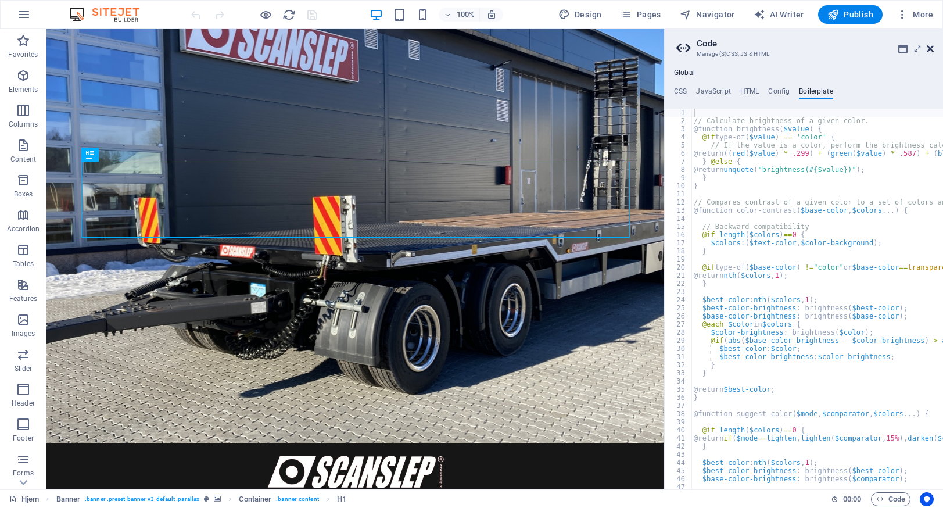
click at [928, 48] on icon at bounding box center [930, 48] width 7 height 9
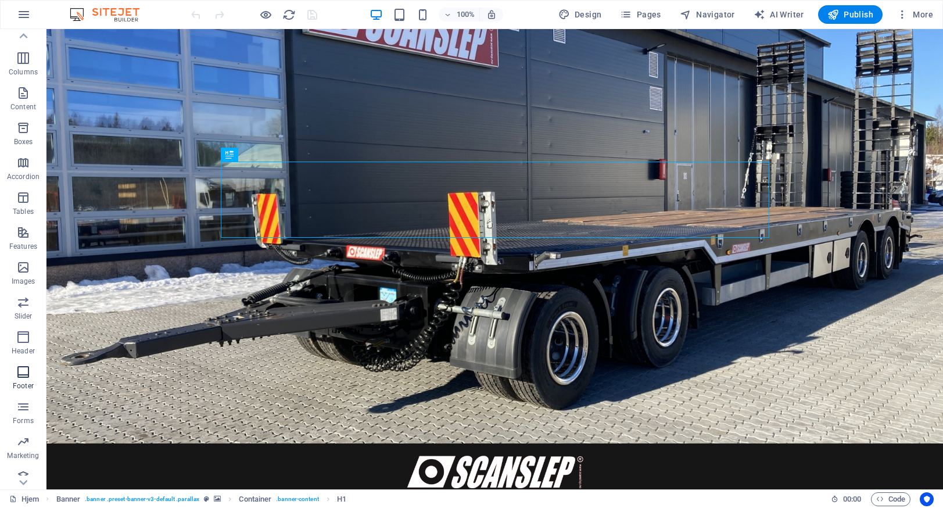
scroll to position [63, 0]
click at [24, 16] on icon "button" at bounding box center [24, 15] width 14 height 14
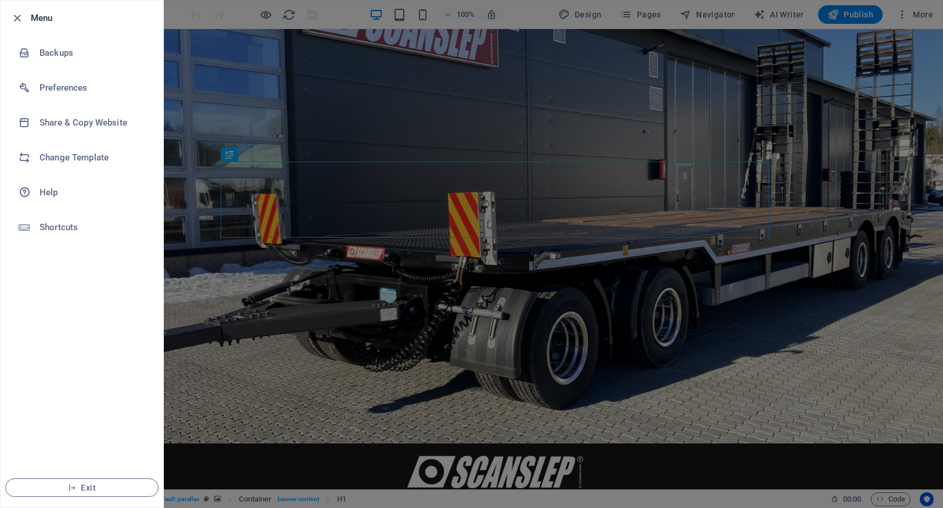
click at [393, 114] on div at bounding box center [471, 254] width 943 height 508
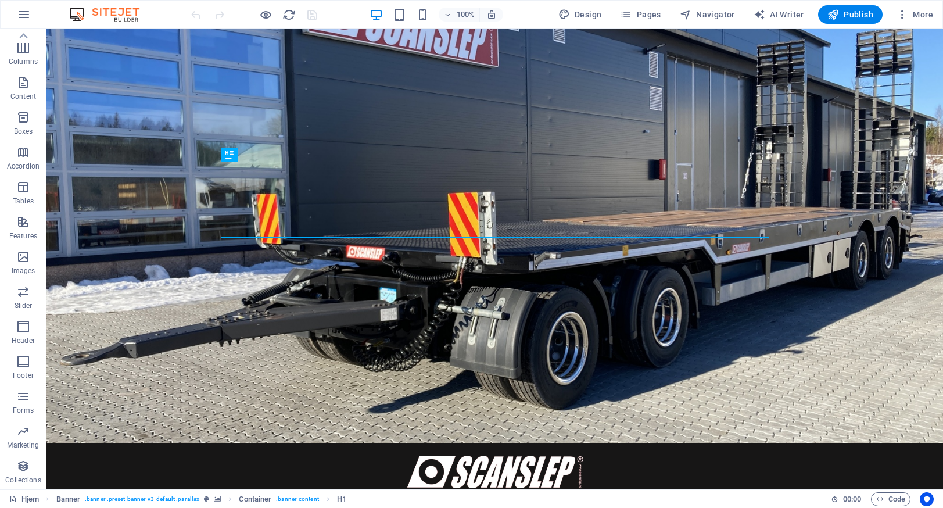
click at [119, 13] on img at bounding box center [110, 15] width 87 height 14
click at [925, 10] on span "More" at bounding box center [915, 15] width 37 height 12
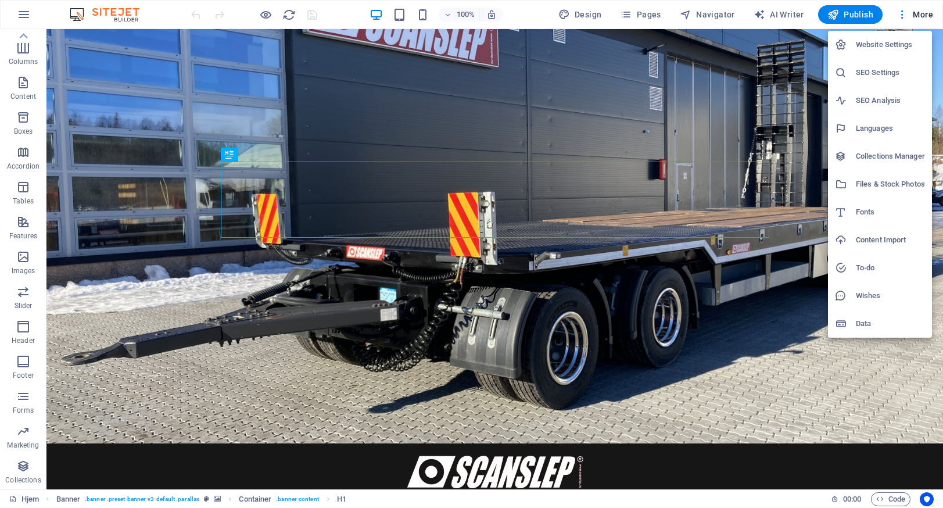
click at [858, 323] on h6 "Data" at bounding box center [890, 324] width 69 height 14
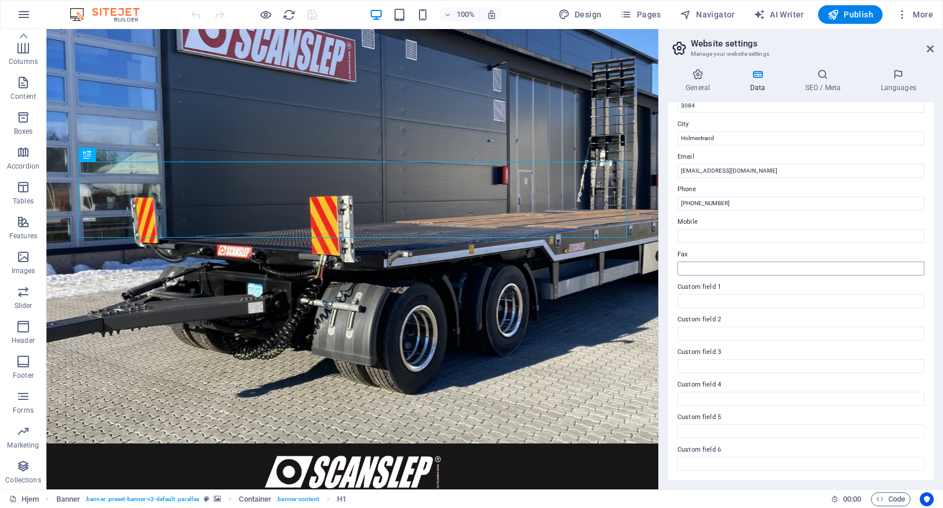
scroll to position [0, 0]
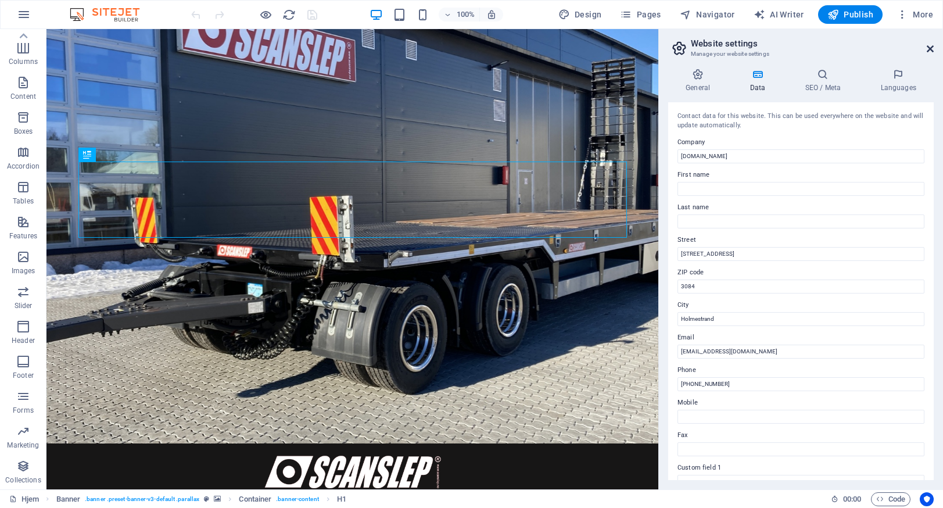
click at [932, 45] on icon at bounding box center [930, 48] width 7 height 9
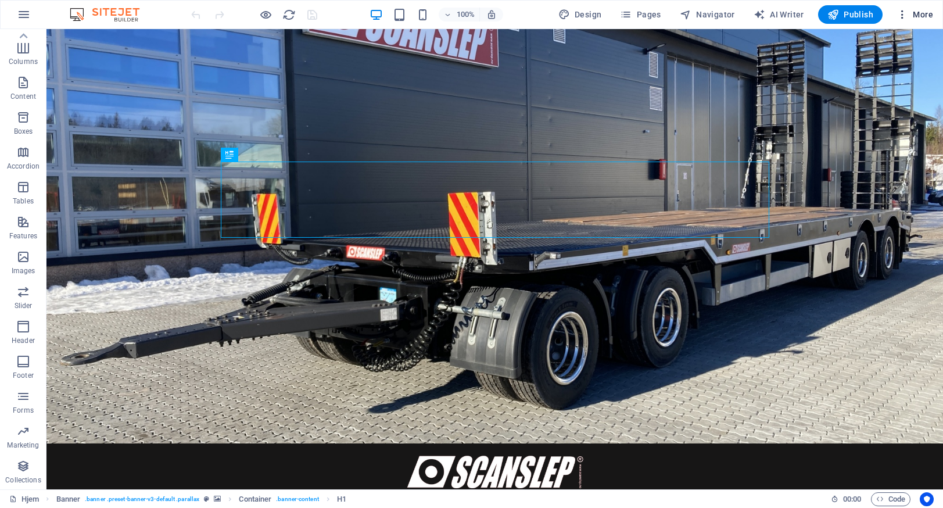
click at [903, 13] on icon "button" at bounding box center [903, 15] width 12 height 12
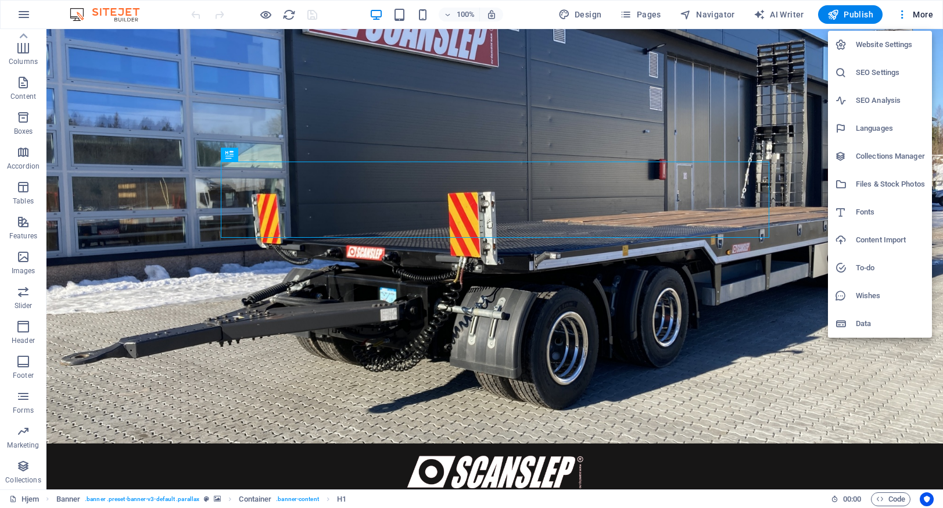
click at [137, 113] on div at bounding box center [471, 254] width 943 height 508
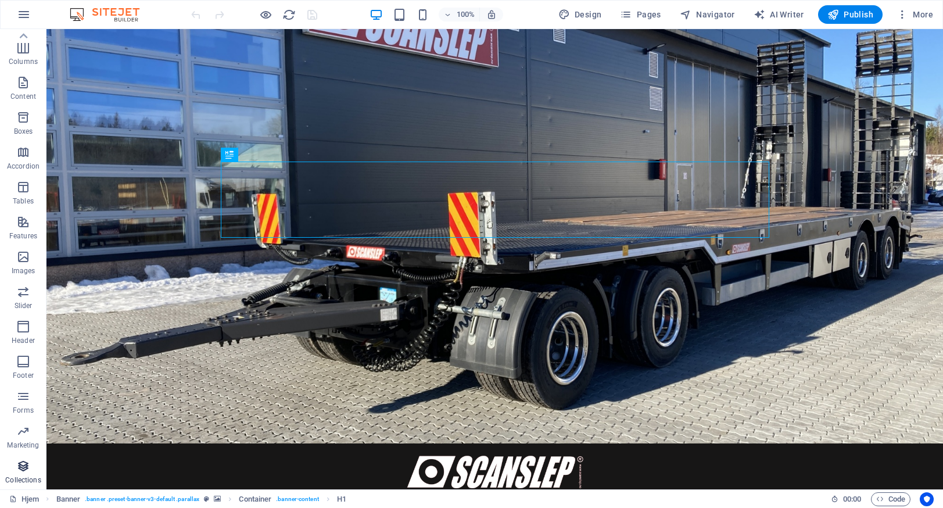
click at [22, 465] on icon "button" at bounding box center [23, 466] width 14 height 14
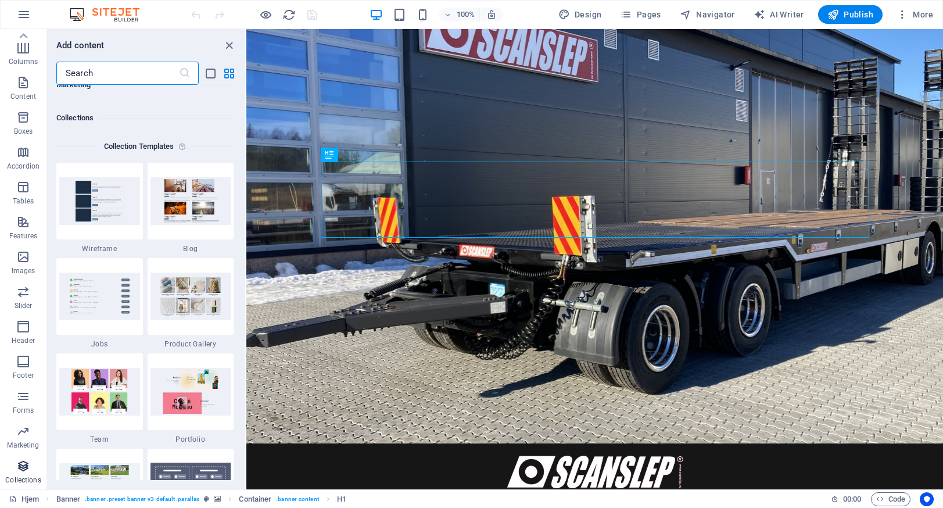
scroll to position [10639, 0]
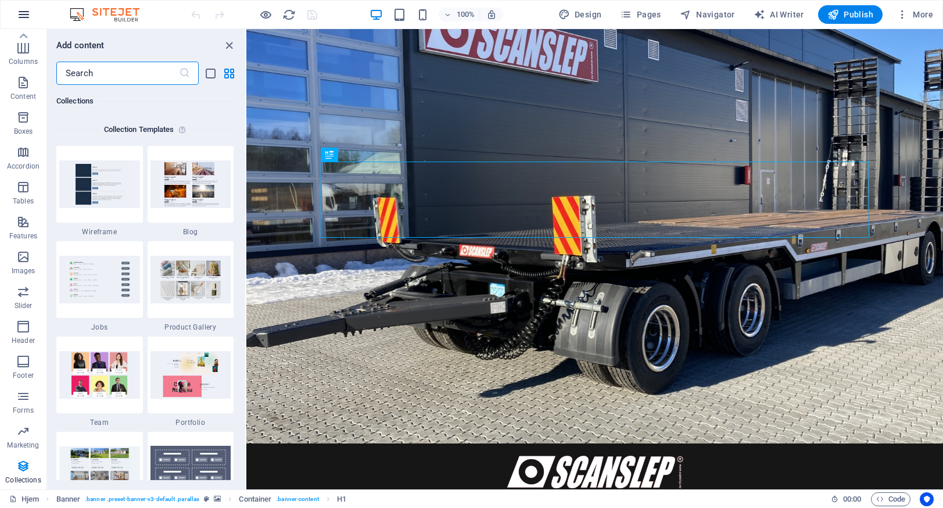
click at [20, 9] on icon "button" at bounding box center [24, 15] width 14 height 14
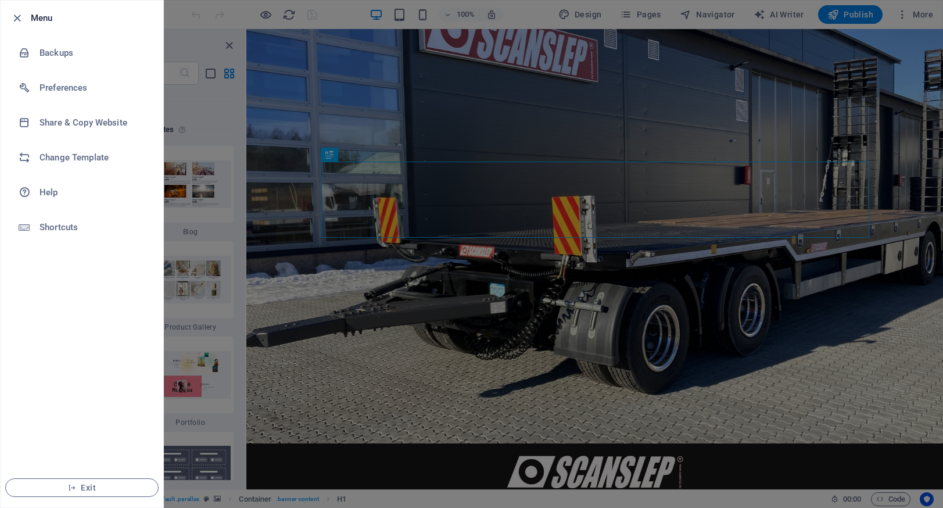
click at [58, 282] on ul "Menu Backups Preferences Share & Copy Website Change Template Help Shortcuts Ex…" at bounding box center [82, 254] width 163 height 507
click at [791, 124] on div at bounding box center [471, 254] width 943 height 508
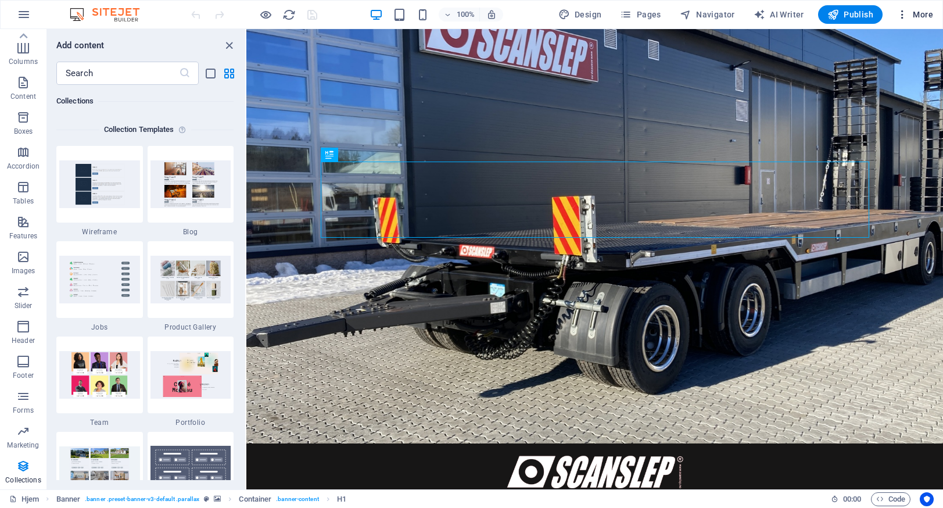
click at [918, 10] on span "More" at bounding box center [915, 15] width 37 height 12
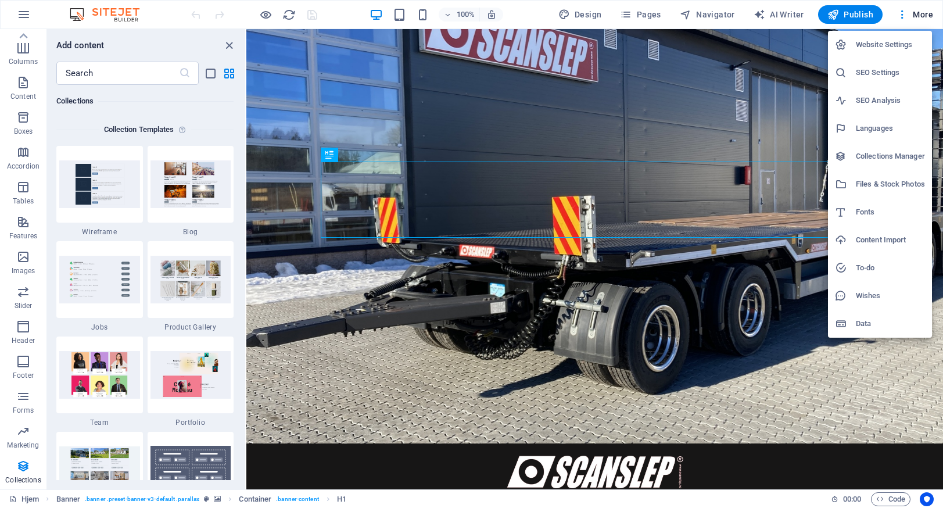
click at [867, 265] on h6 "To-do" at bounding box center [890, 268] width 69 height 14
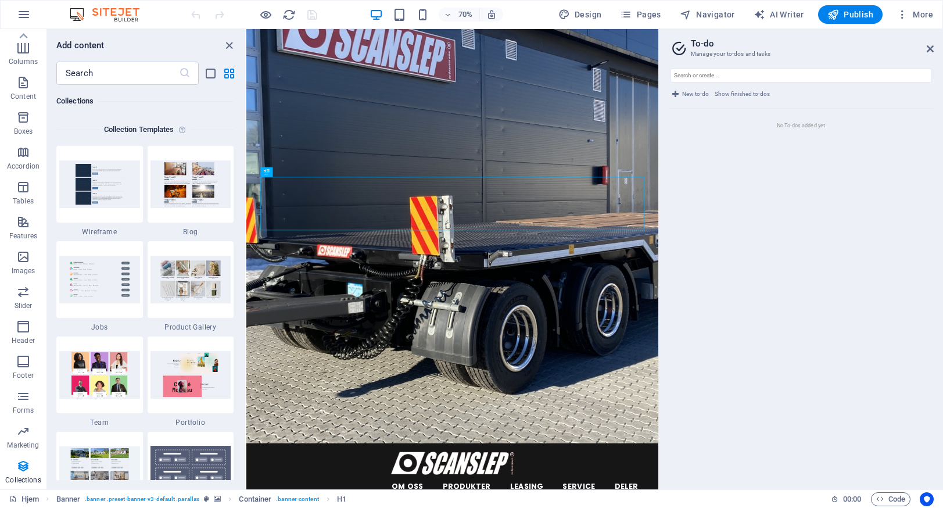
click at [933, 43] on h2 "To-do" at bounding box center [812, 43] width 243 height 10
click at [931, 48] on icon at bounding box center [930, 48] width 7 height 9
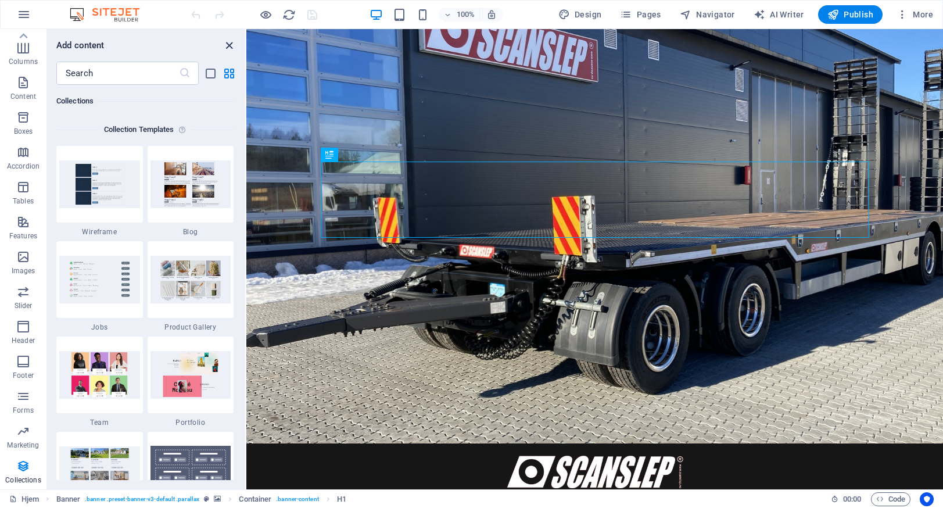
click at [232, 41] on icon "close panel" at bounding box center [229, 45] width 13 height 13
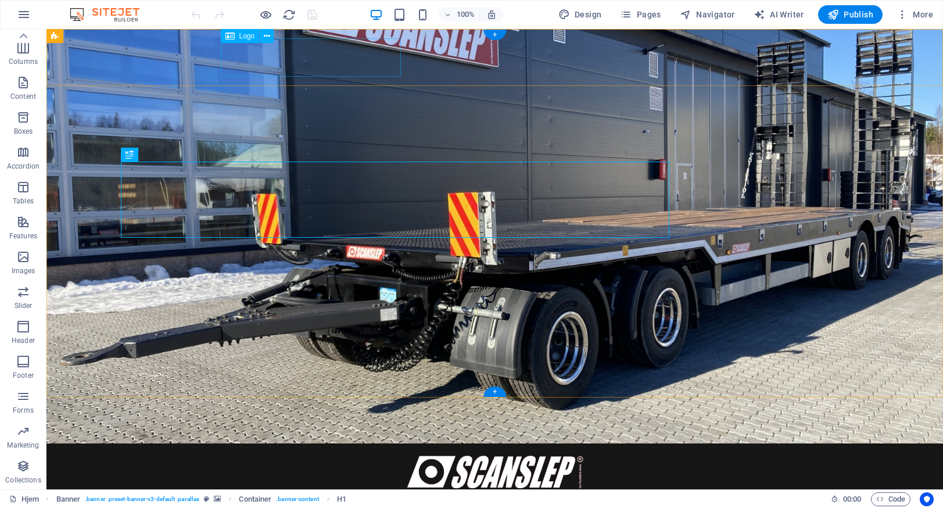
scroll to position [63, 0]
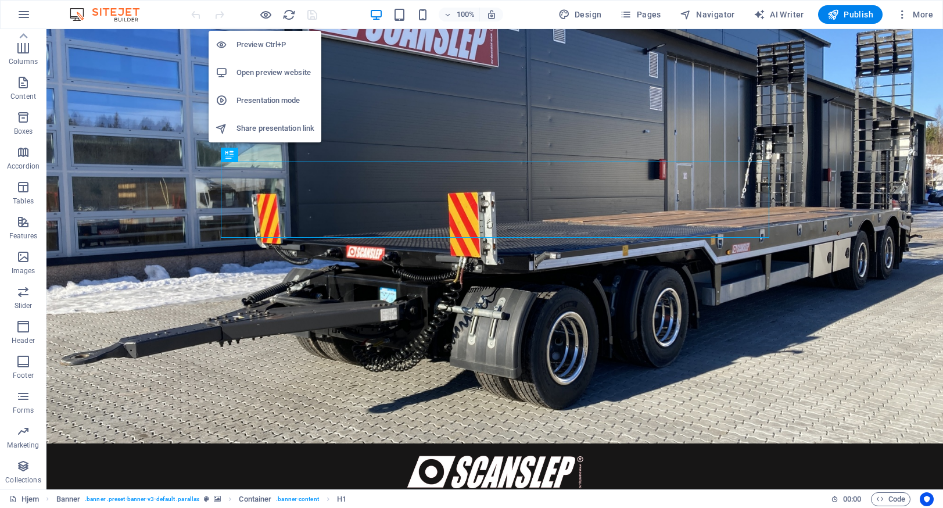
click at [253, 126] on h6 "Share presentation link" at bounding box center [276, 128] width 78 height 14
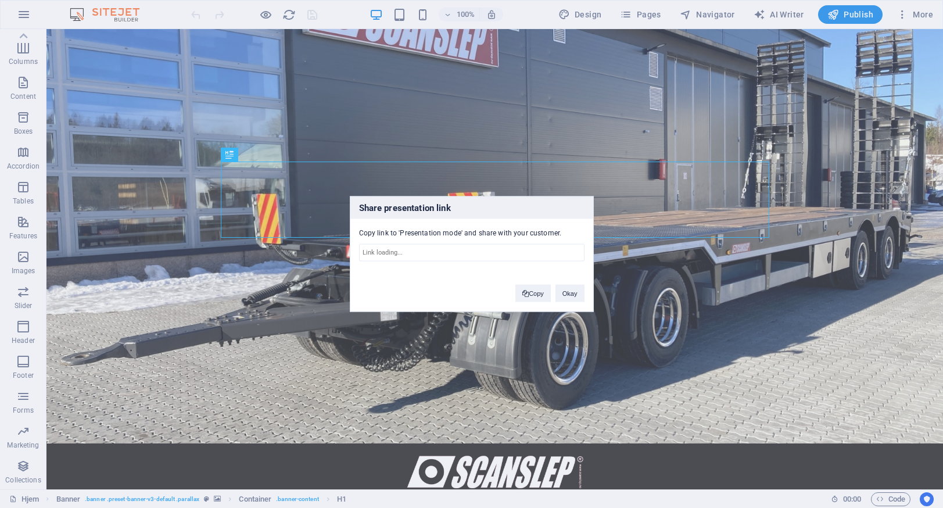
type input "[URL][DOMAIN_NAME]"
click at [540, 291] on button "Copy" at bounding box center [532, 293] width 35 height 17
click at [565, 293] on button "Okay" at bounding box center [570, 293] width 29 height 17
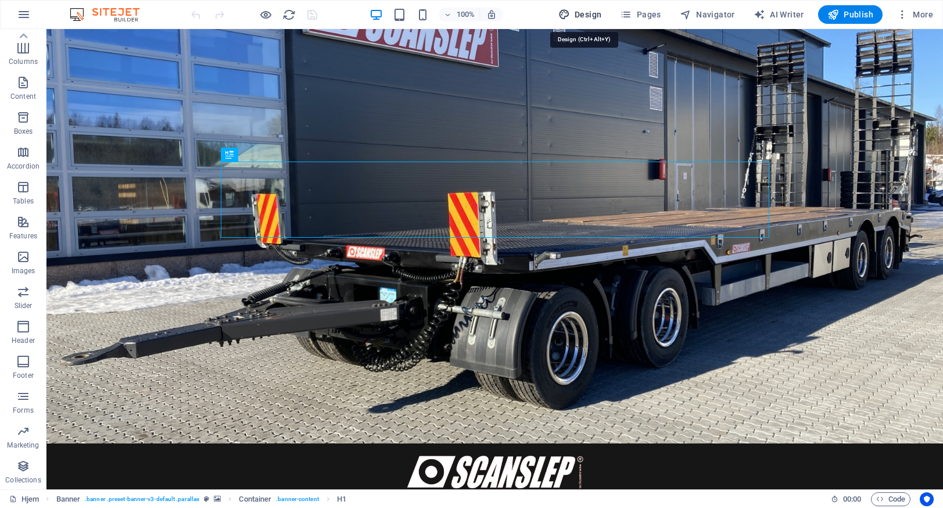
click at [578, 10] on span "Design" at bounding box center [581, 15] width 44 height 12
select select "rem"
select select "300"
select select "px"
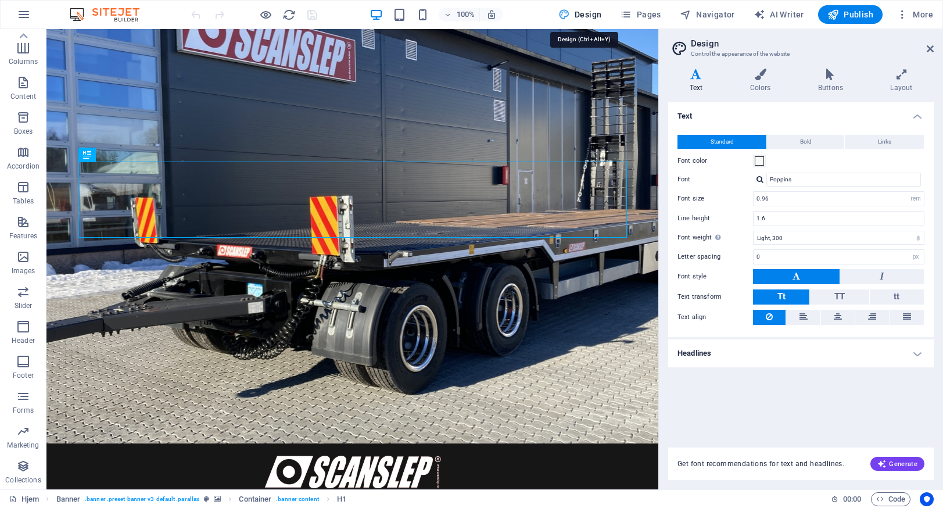
click at [570, 13] on icon "button" at bounding box center [565, 15] width 12 height 12
click at [929, 49] on icon at bounding box center [930, 48] width 7 height 9
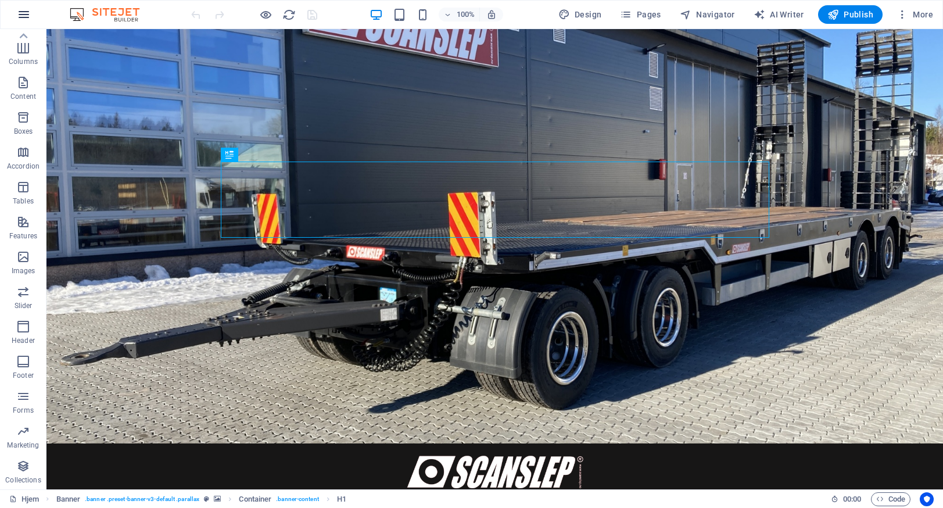
click at [23, 13] on icon "button" at bounding box center [24, 15] width 14 height 14
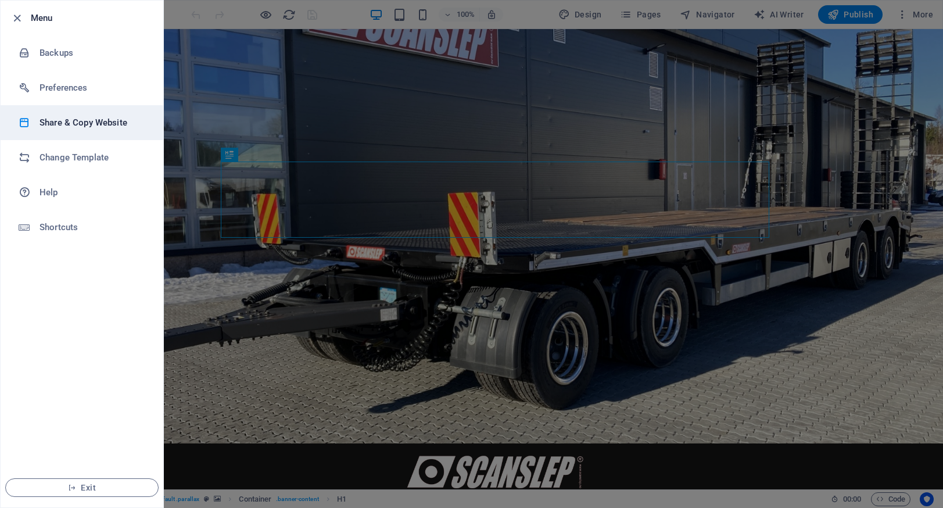
click at [62, 120] on h6 "Share & Copy Website" at bounding box center [94, 123] width 108 height 14
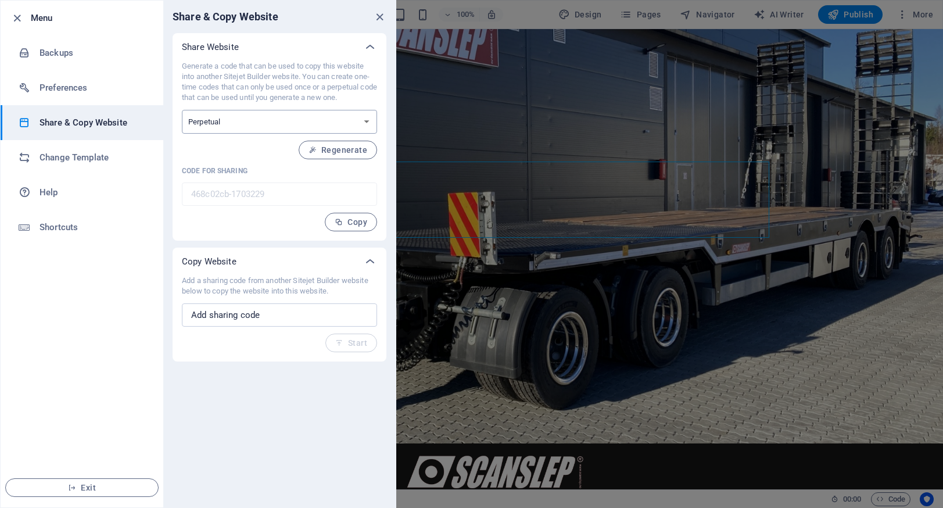
click at [182, 110] on select "One-time Perpetual" at bounding box center [279, 122] width 195 height 24
click at [237, 117] on select "One-time Perpetual" at bounding box center [279, 122] width 195 height 24
